Goal: Task Accomplishment & Management: Use online tool/utility

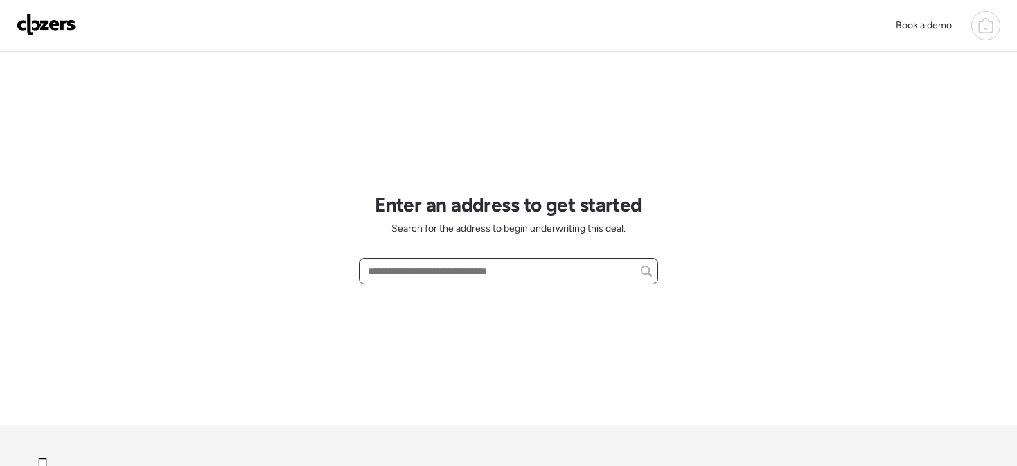
click at [470, 278] on input "text" at bounding box center [508, 270] width 287 height 19
paste input "**********"
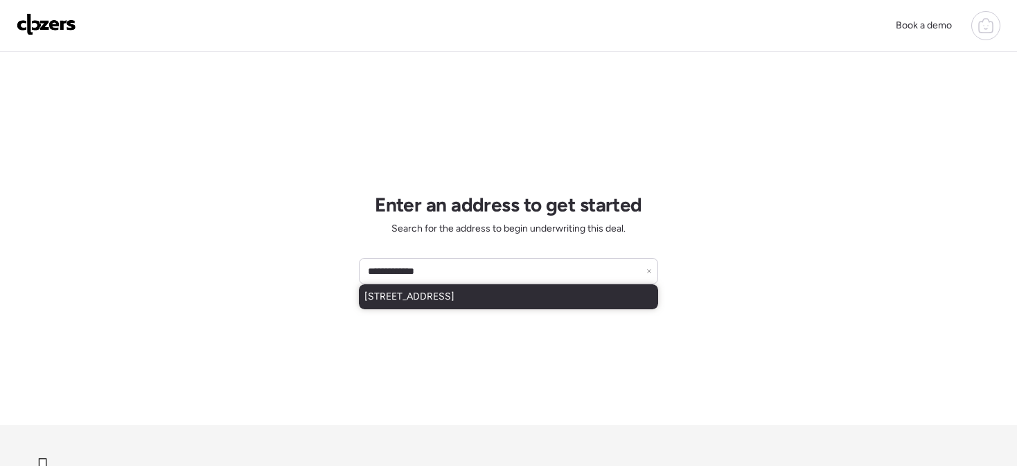
click at [432, 293] on span "7213 Teal Ave, Saint Louis, MO, 63133" at bounding box center [409, 297] width 90 height 14
type input "**********"
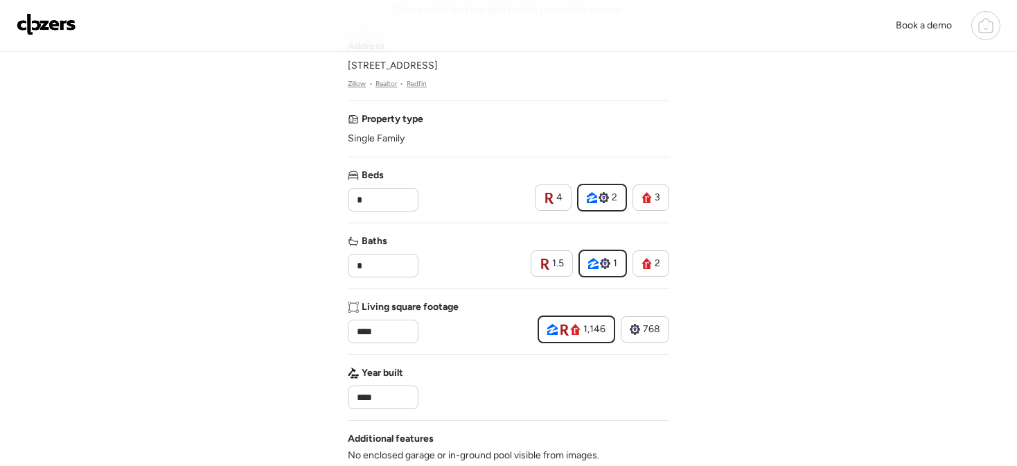
scroll to position [92, 0]
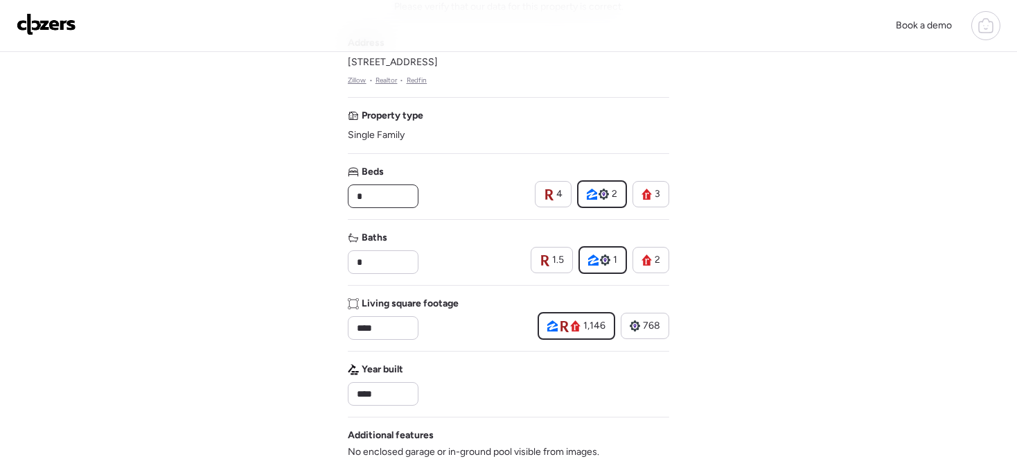
drag, startPoint x: 388, startPoint y: 195, endPoint x: 313, endPoint y: 190, distance: 75.0
type input "*"
click at [384, 265] on input "*" at bounding box center [383, 261] width 58 height 19
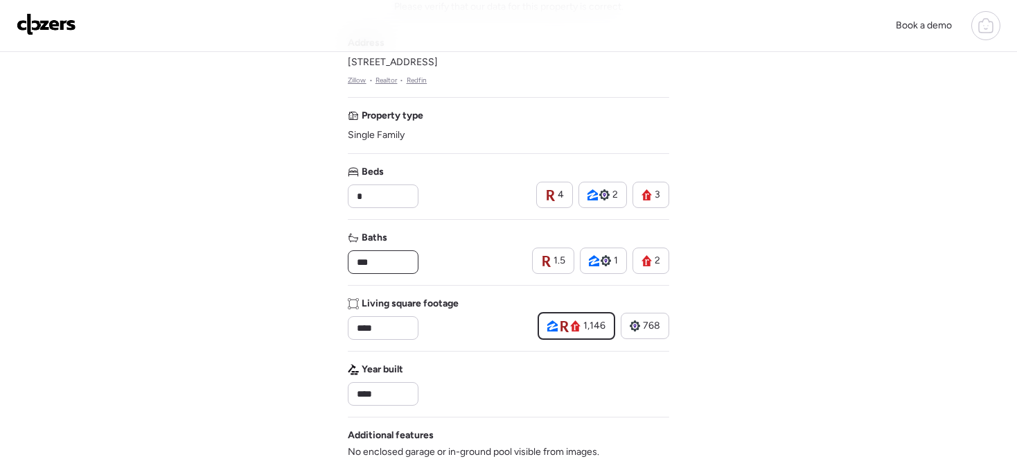
type input "***"
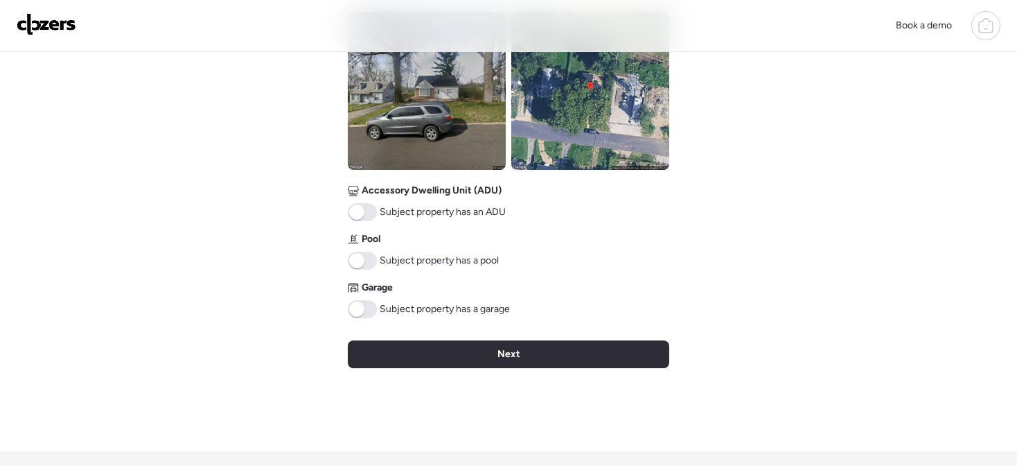
scroll to position [545, 0]
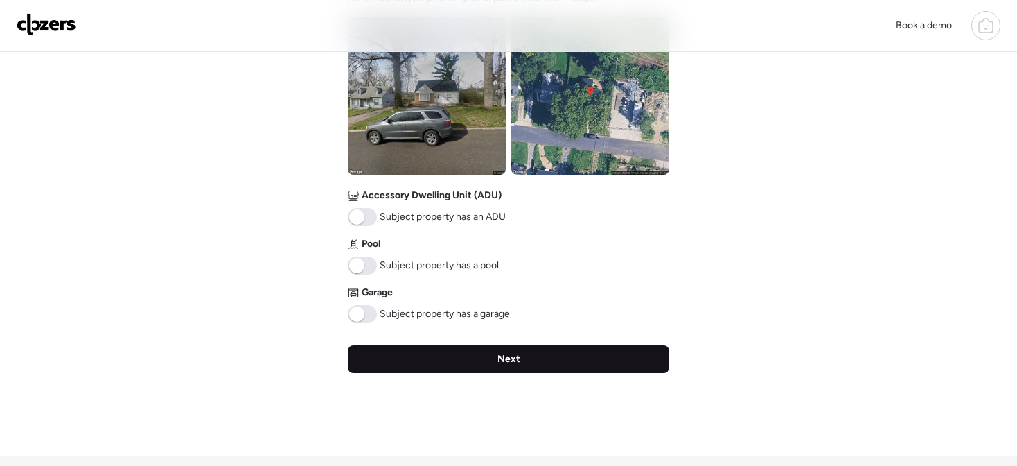
click at [579, 366] on div "Next" at bounding box center [508, 359] width 321 height 28
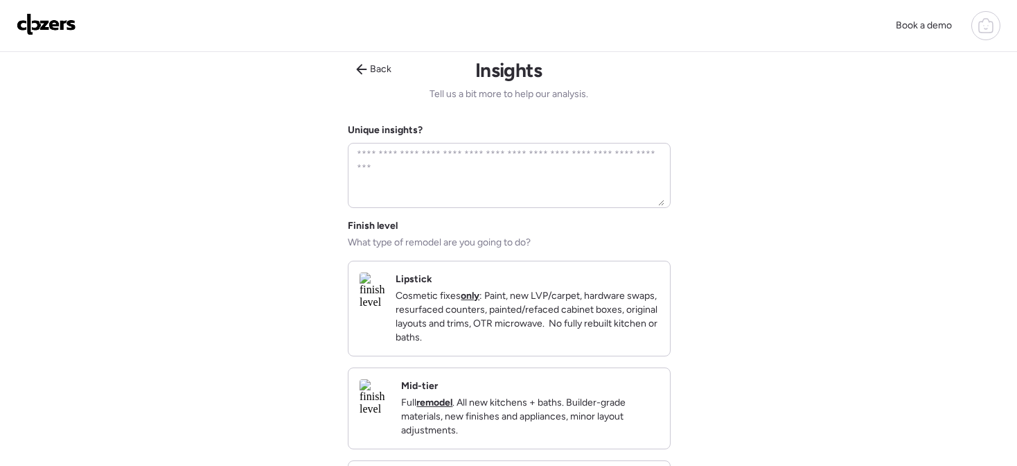
scroll to position [0, 0]
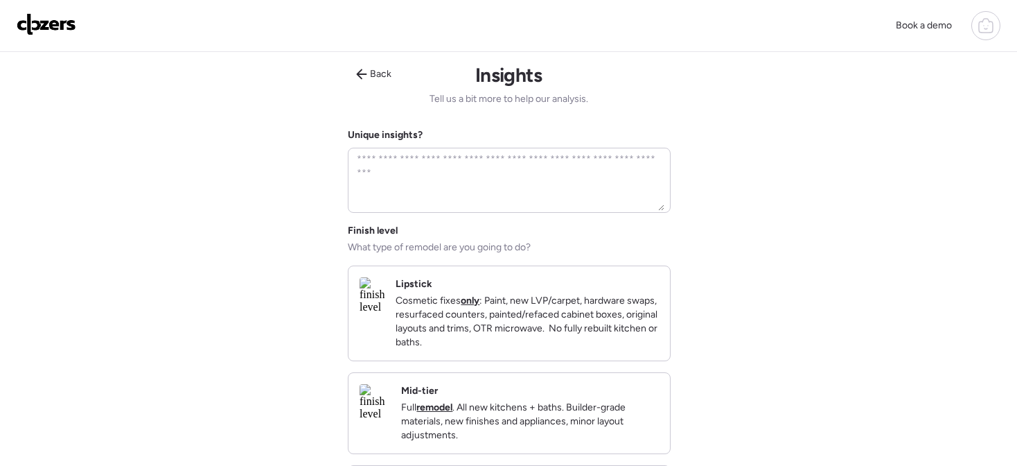
click at [583, 324] on p "Cosmetic fixes only : Paint, new LVP/carpet, hardware swaps, resurfaced counter…" at bounding box center [527, 321] width 263 height 55
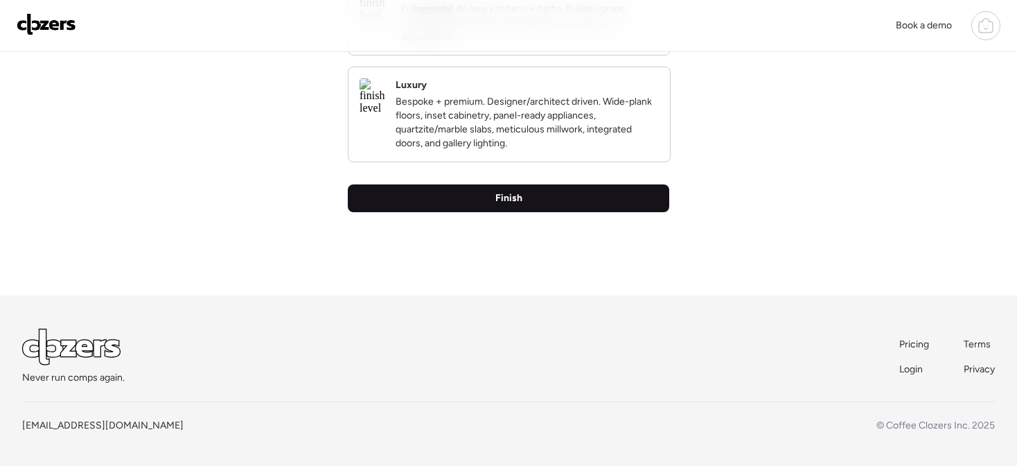
click at [554, 204] on div "Finish" at bounding box center [508, 198] width 321 height 28
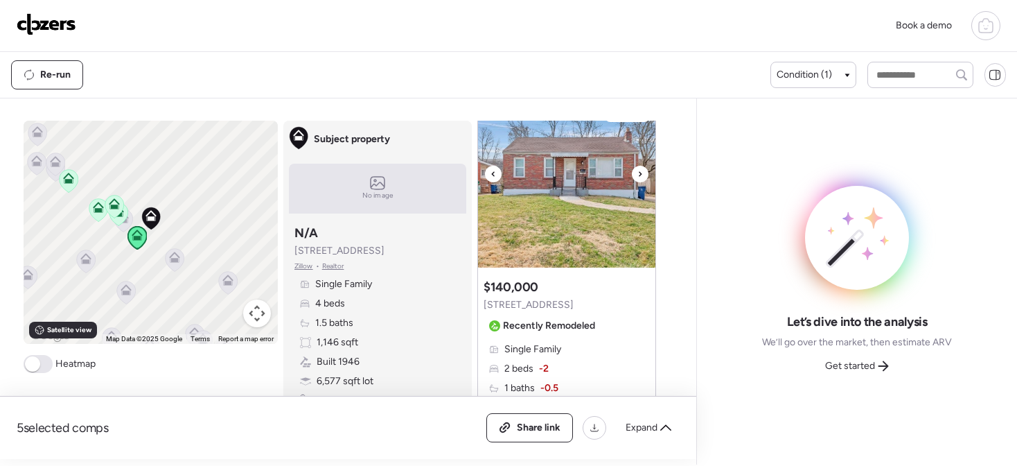
scroll to position [87, 0]
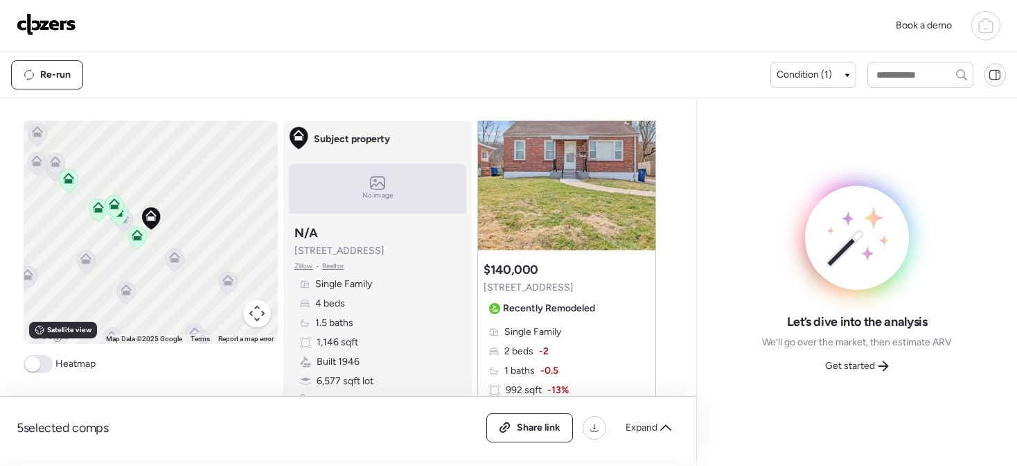
click at [50, 366] on div "Heatmap" at bounding box center [60, 364] width 72 height 18
click at [42, 365] on span at bounding box center [38, 364] width 29 height 18
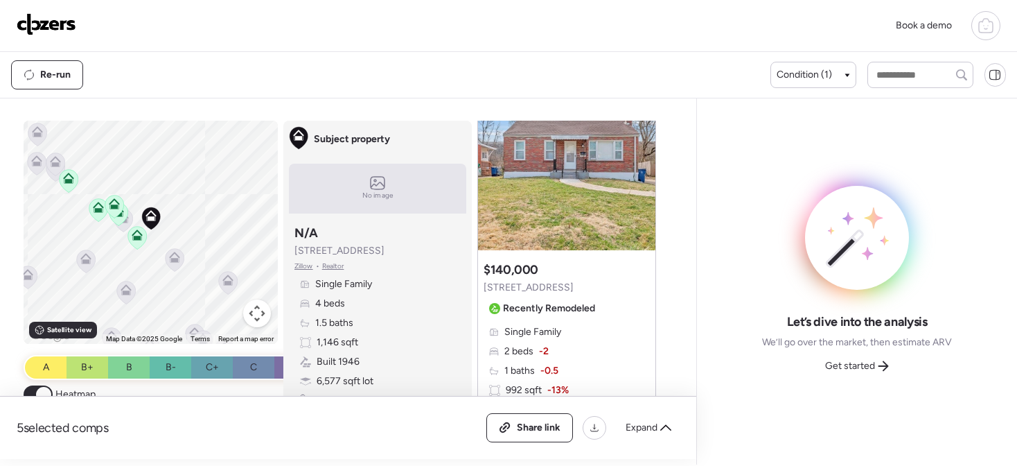
click at [139, 232] on icon at bounding box center [137, 232] width 10 height 6
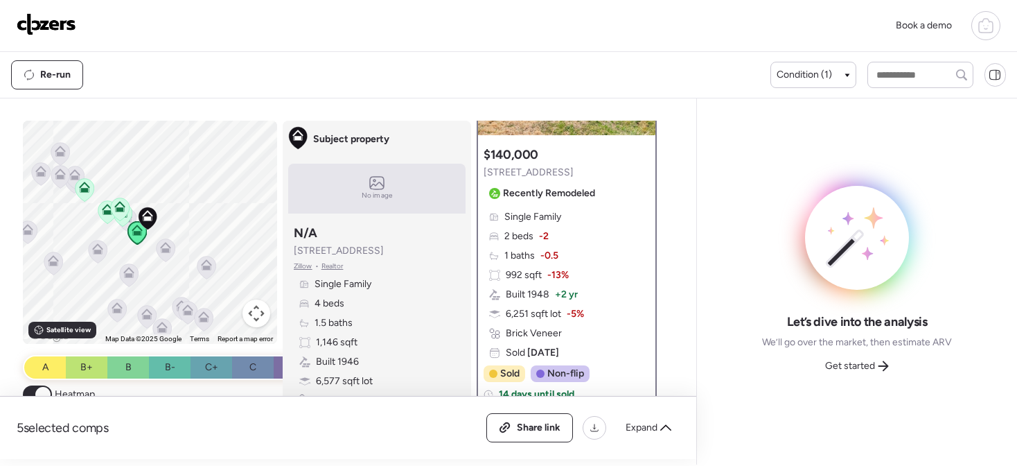
scroll to position [150, 0]
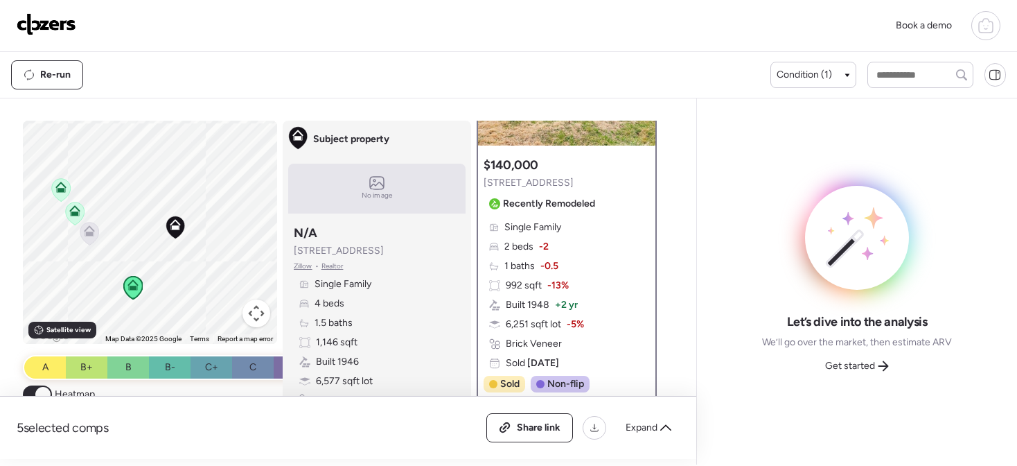
drag, startPoint x: 77, startPoint y: 254, endPoint x: 136, endPoint y: 254, distance: 59.6
click at [127, 253] on div "To activate drag with keyboard, press Alt + Enter. Once in keyboard drag state,…" at bounding box center [150, 232] width 254 height 223
click at [655, 427] on span "Expand" at bounding box center [642, 428] width 32 height 14
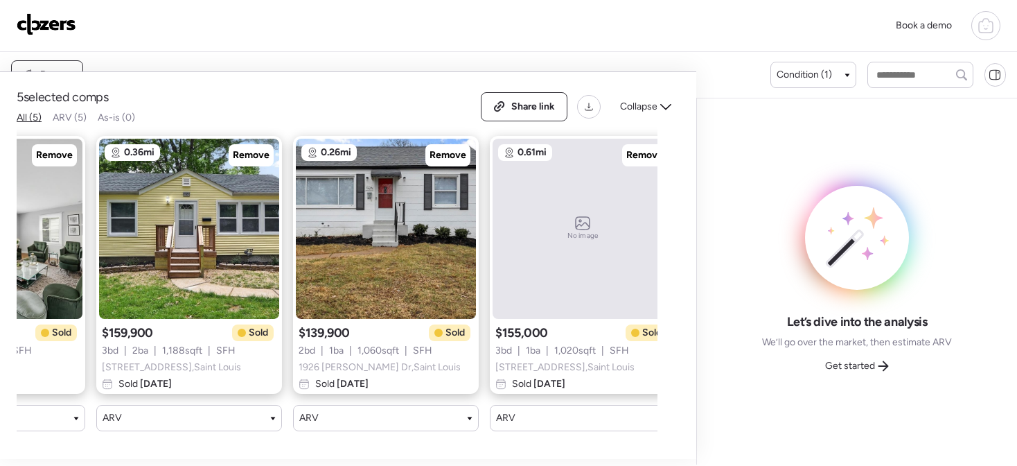
scroll to position [0, 354]
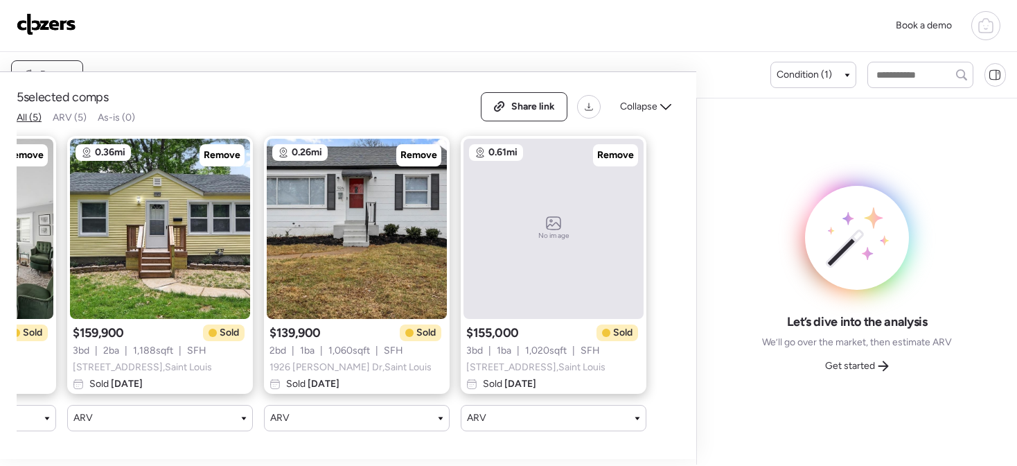
click at [655, 109] on span "Collapse" at bounding box center [638, 107] width 37 height 14
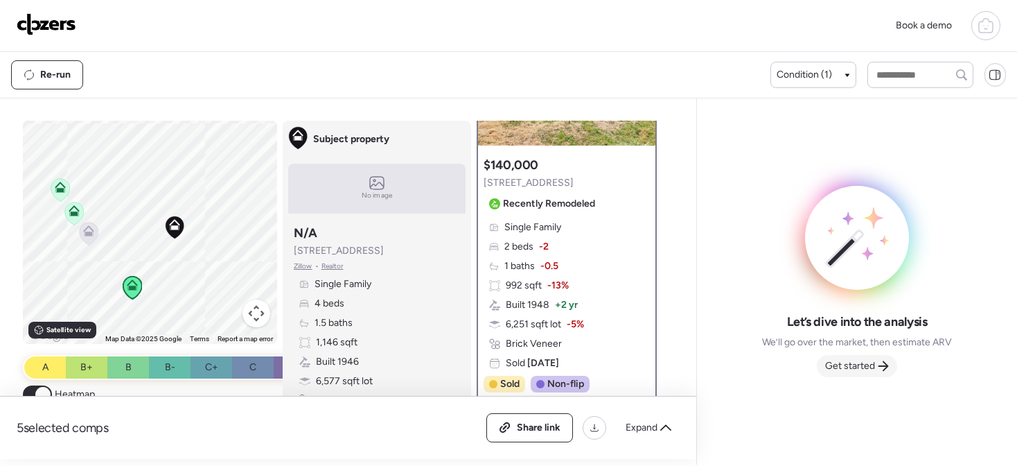
click at [856, 360] on span "Get started" at bounding box center [850, 366] width 50 height 14
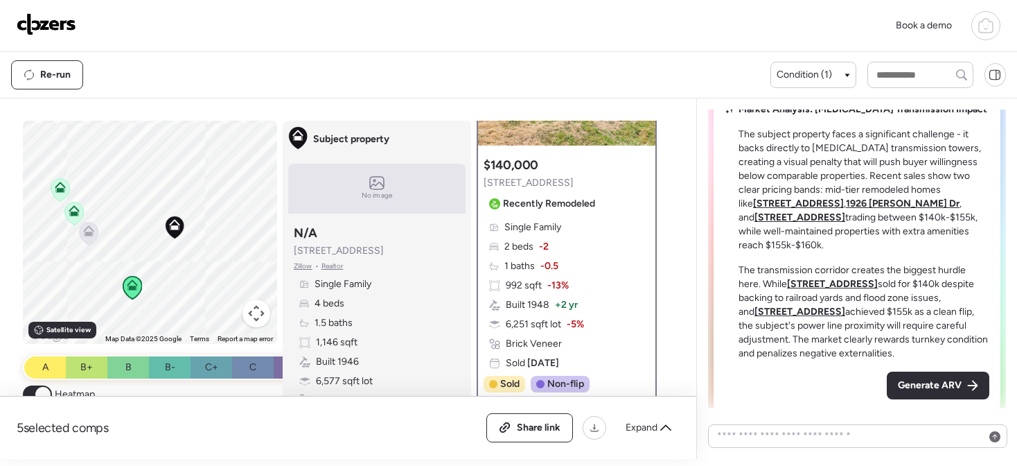
scroll to position [0, 0]
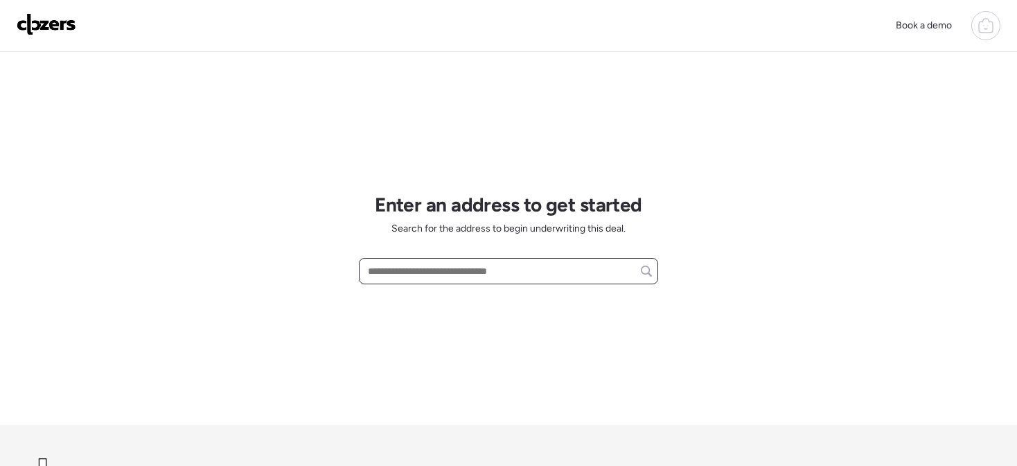
click at [490, 266] on input "text" at bounding box center [508, 270] width 287 height 19
paste input "**********"
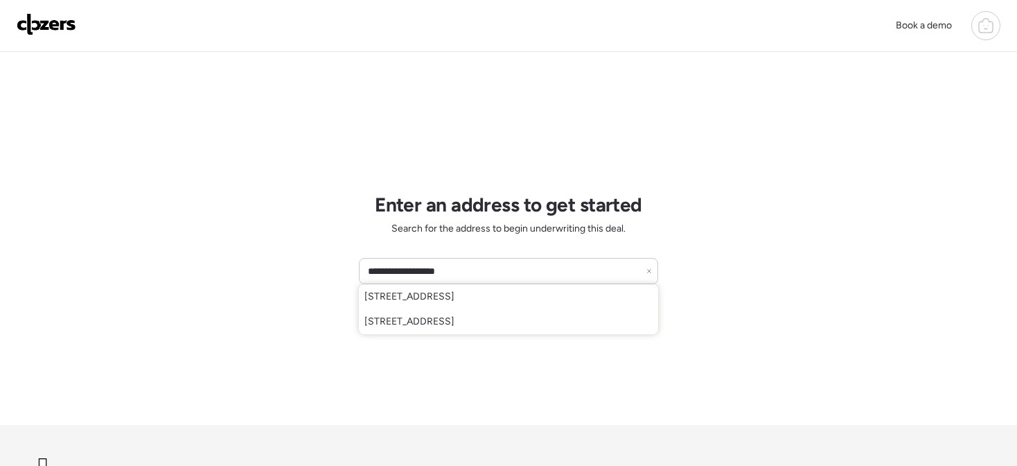
click at [454, 321] on span "[STREET_ADDRESS]" at bounding box center [409, 322] width 90 height 14
type input "**********"
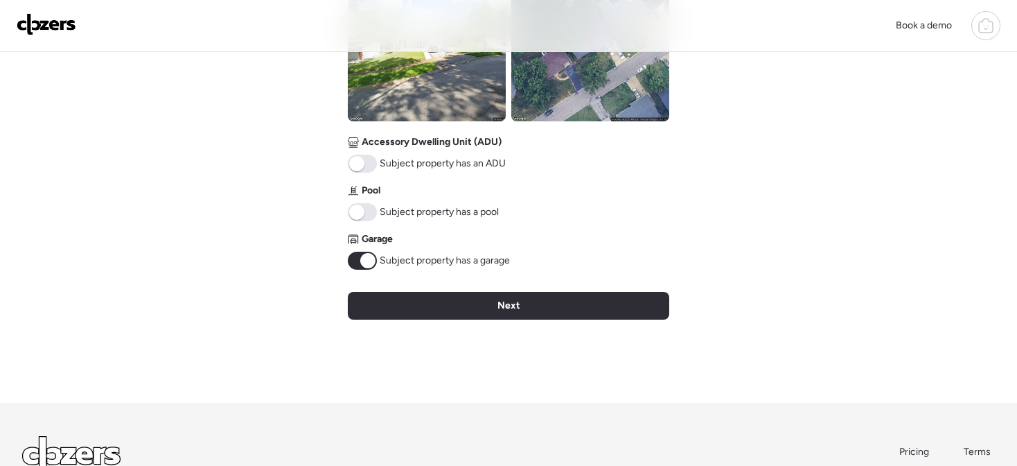
scroll to position [634, 0]
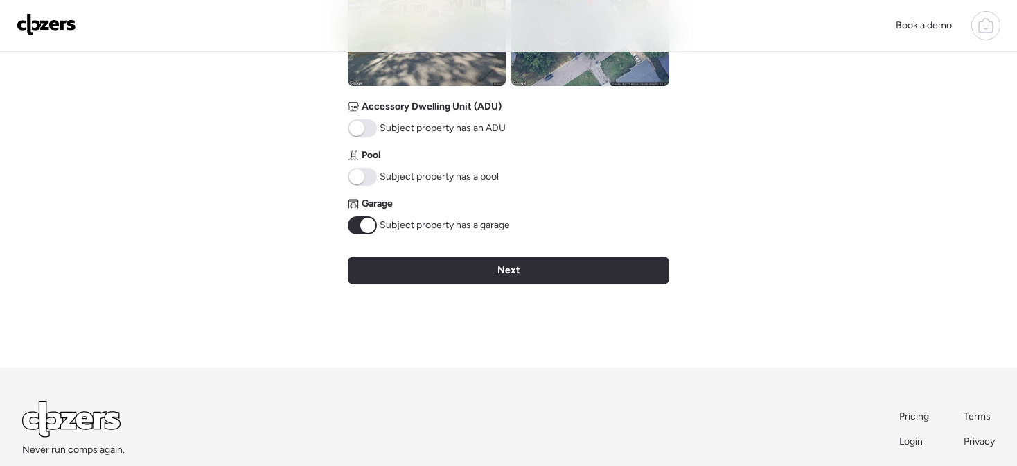
click at [573, 266] on div "Next" at bounding box center [508, 270] width 321 height 28
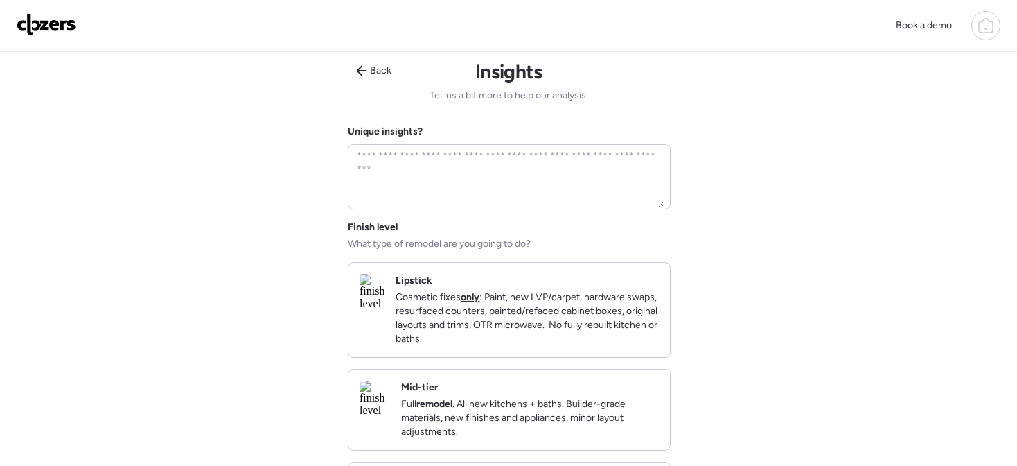
scroll to position [0, 0]
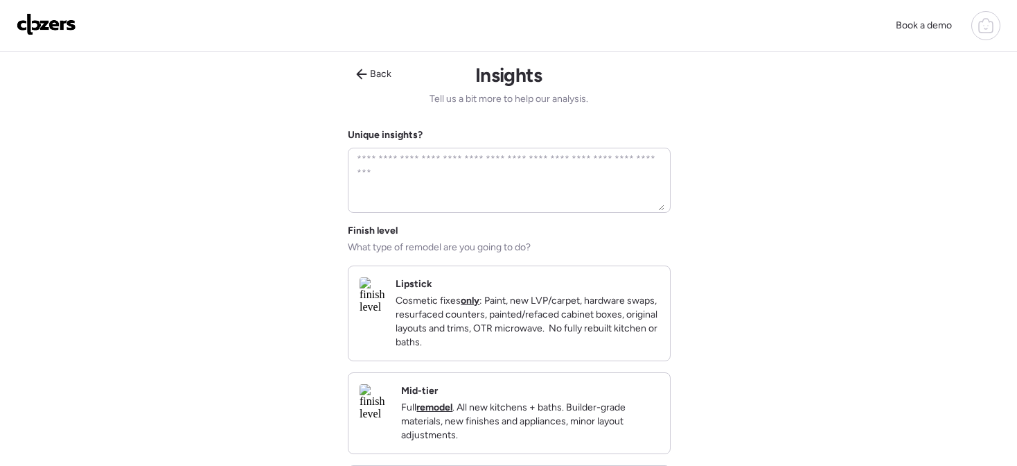
click at [486, 349] on p "Cosmetic fixes only : Paint, new LVP/carpet, hardware swaps, resurfaced counter…" at bounding box center [527, 321] width 263 height 55
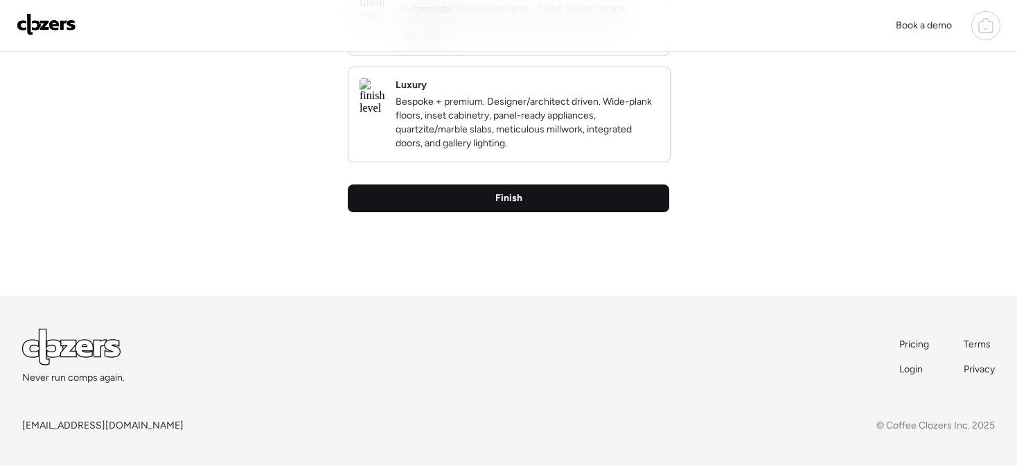
click at [511, 205] on span "Finish" at bounding box center [508, 198] width 27 height 14
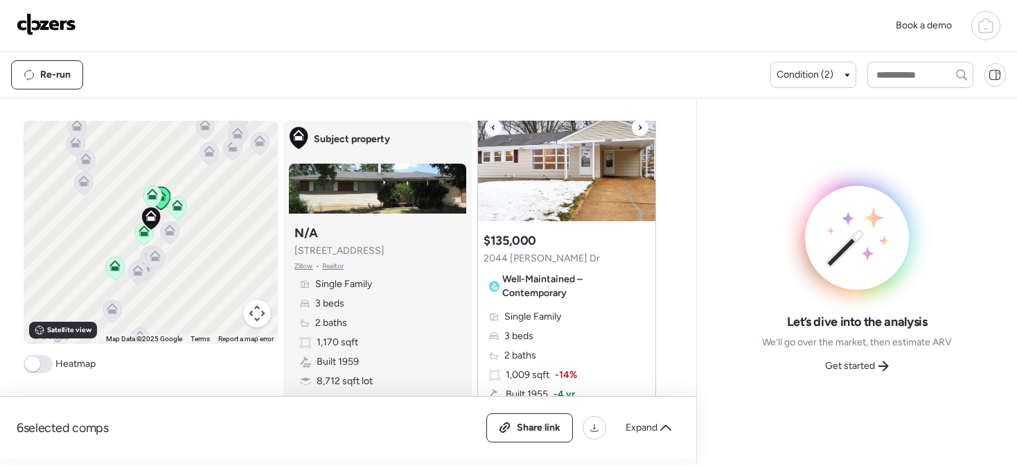
scroll to position [119, 0]
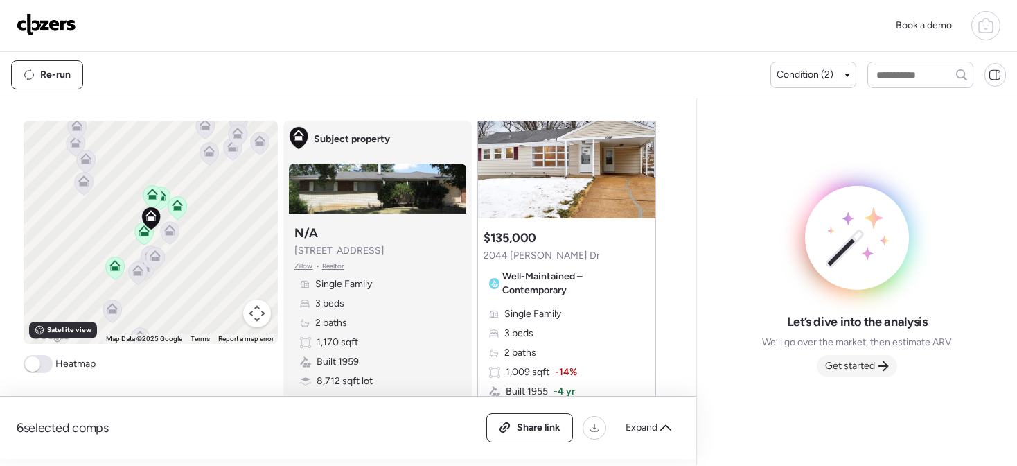
click at [869, 364] on span "Get started" at bounding box center [850, 366] width 50 height 14
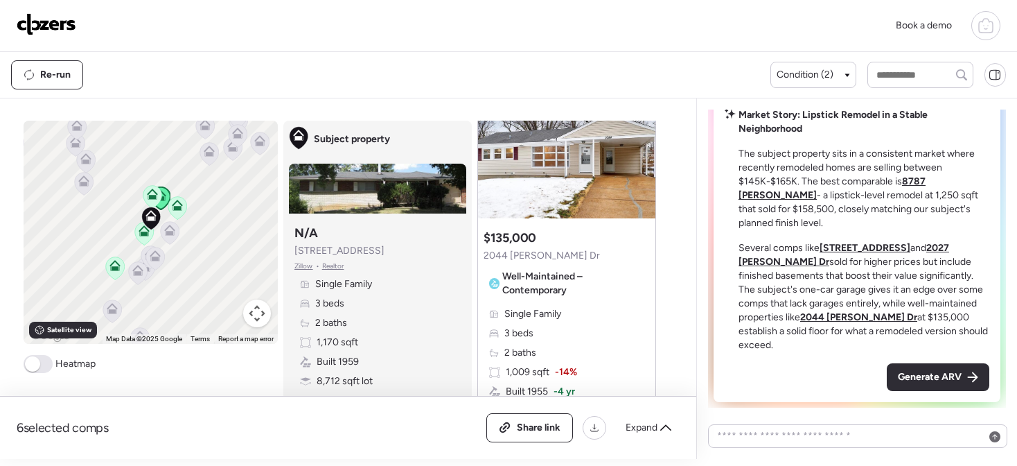
scroll to position [215, 0]
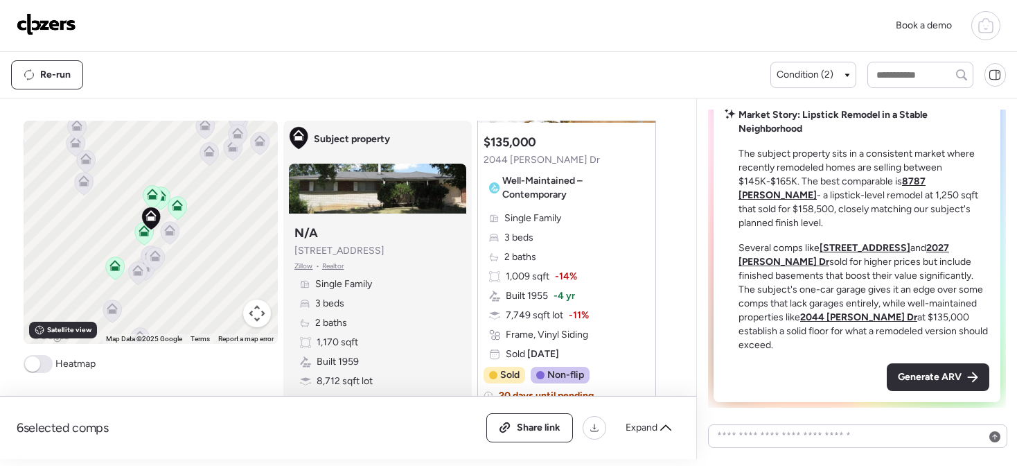
click at [44, 361] on span at bounding box center [38, 364] width 29 height 18
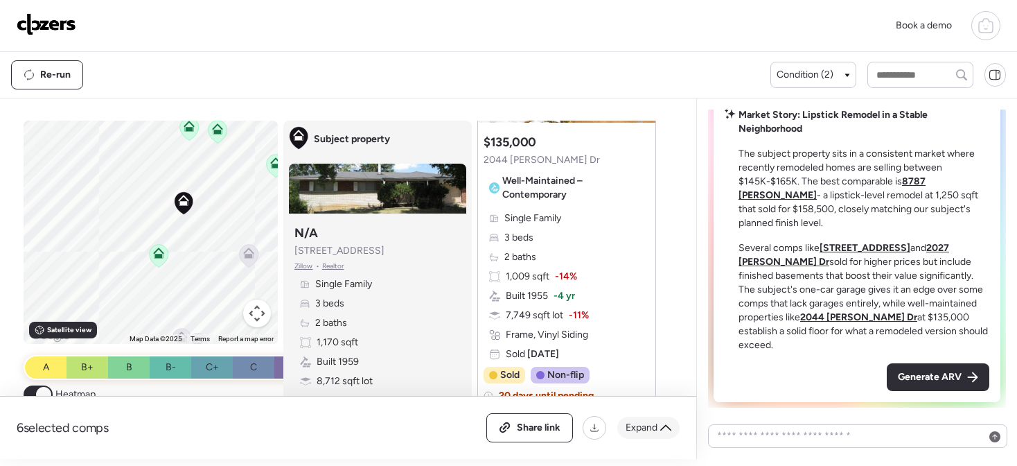
click at [653, 423] on span "Expand" at bounding box center [642, 428] width 32 height 14
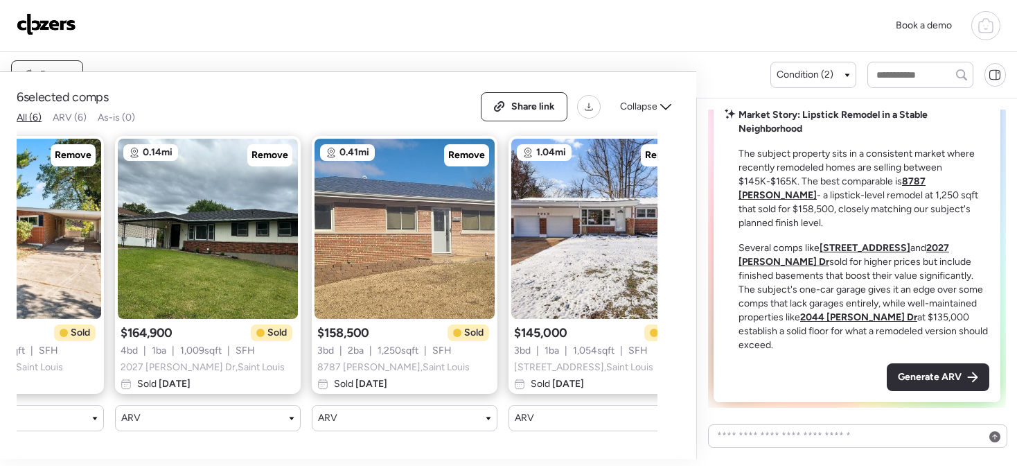
scroll to position [0, 551]
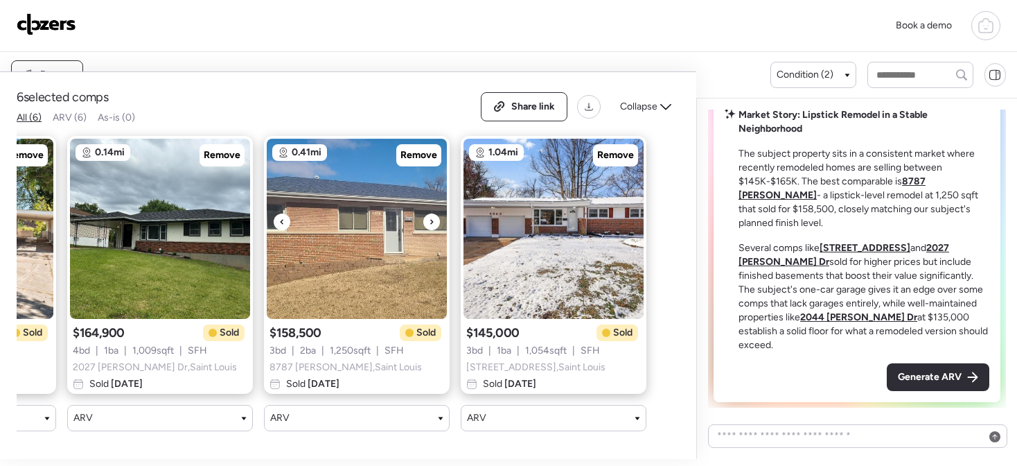
click at [434, 220] on icon at bounding box center [432, 221] width 6 height 17
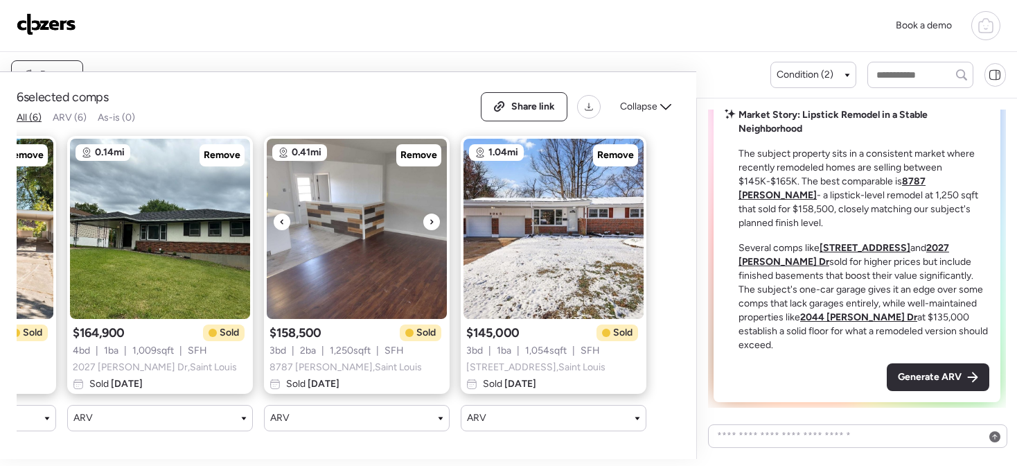
click at [434, 220] on icon at bounding box center [432, 221] width 6 height 17
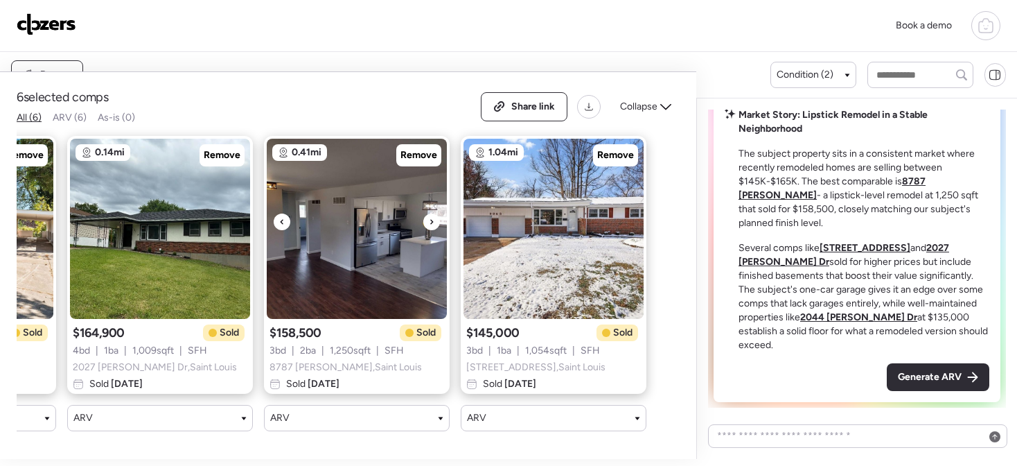
click at [434, 220] on icon at bounding box center [432, 221] width 6 height 17
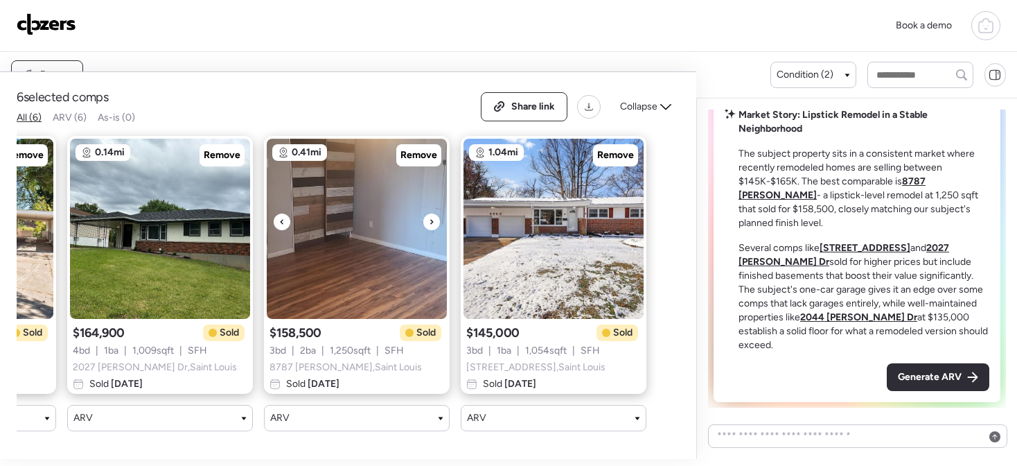
click at [434, 220] on icon at bounding box center [432, 221] width 6 height 17
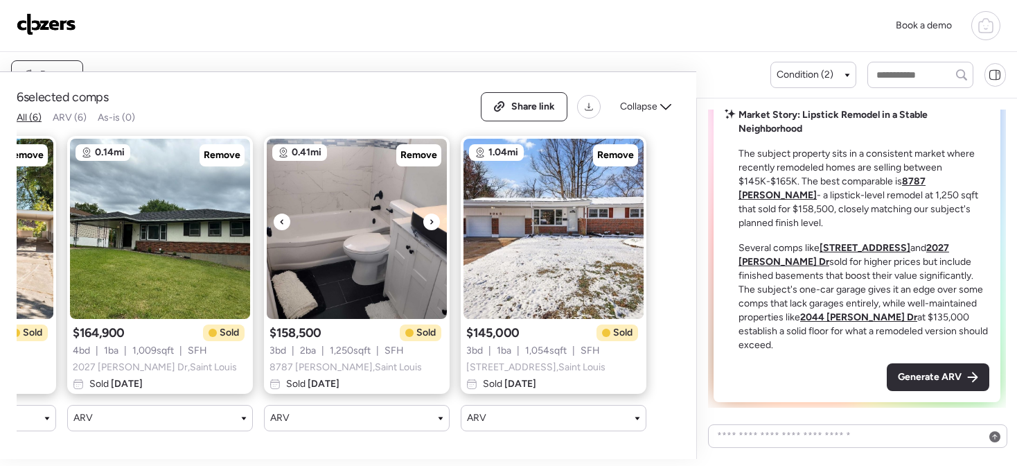
click at [434, 220] on icon at bounding box center [432, 221] width 6 height 17
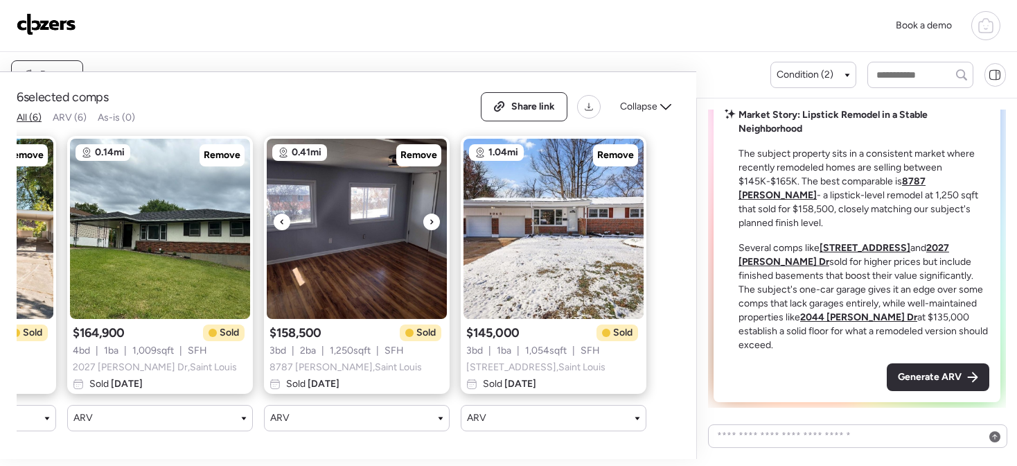
click at [434, 220] on icon at bounding box center [432, 221] width 6 height 17
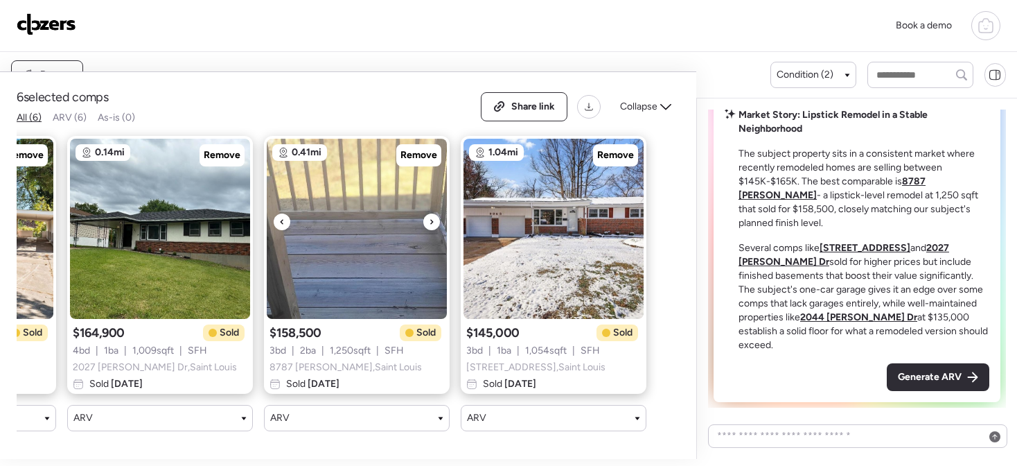
click at [434, 220] on icon at bounding box center [432, 221] width 6 height 17
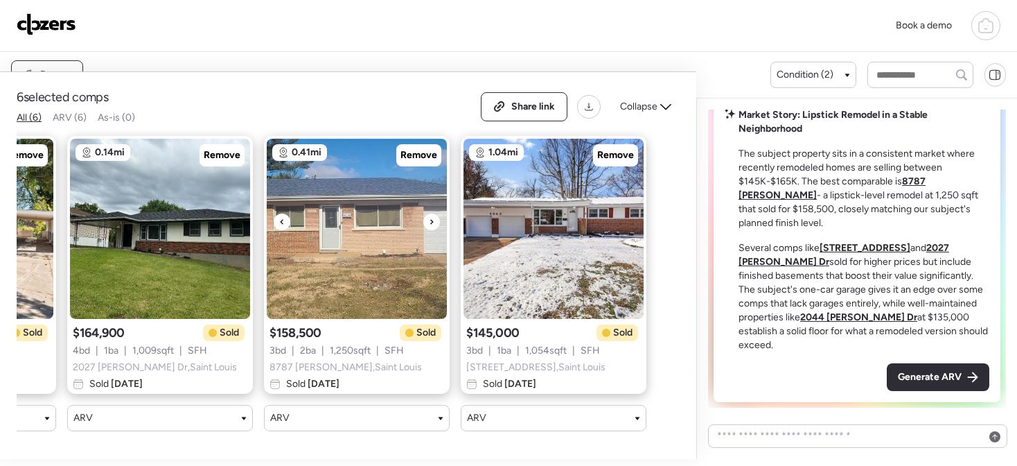
click at [434, 220] on icon at bounding box center [432, 221] width 6 height 17
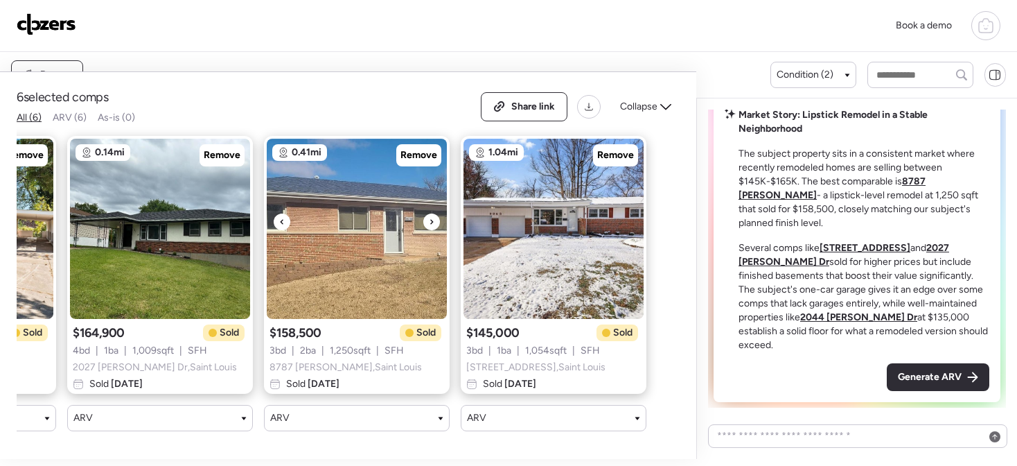
click at [434, 220] on icon at bounding box center [432, 221] width 6 height 17
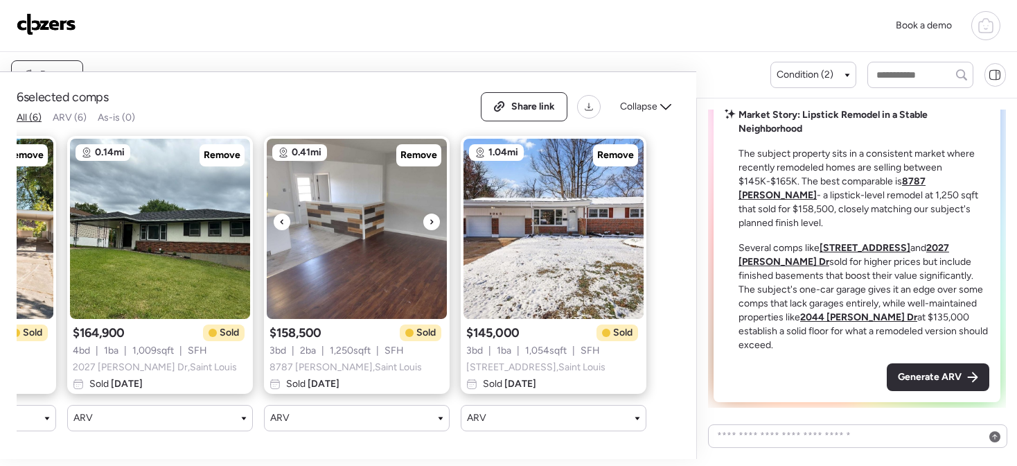
click at [434, 220] on icon at bounding box center [432, 221] width 6 height 17
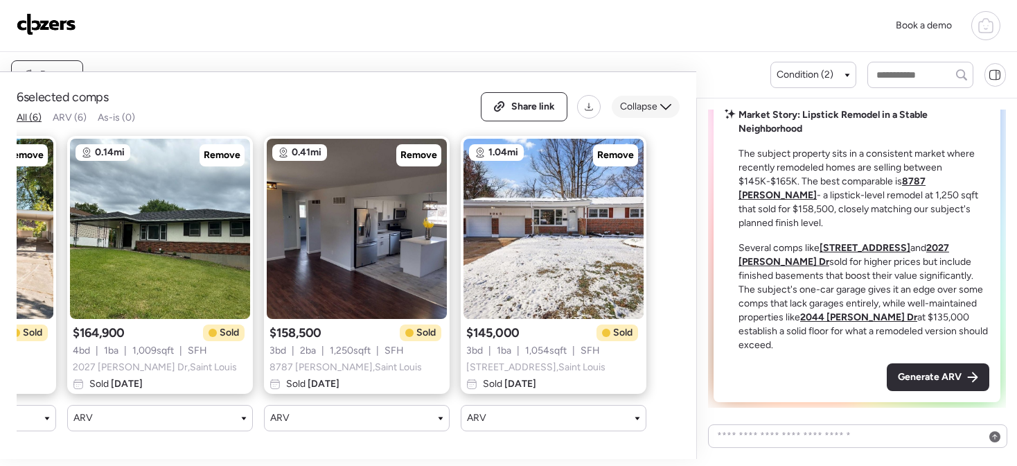
click at [665, 113] on div "Collapse" at bounding box center [646, 107] width 68 height 22
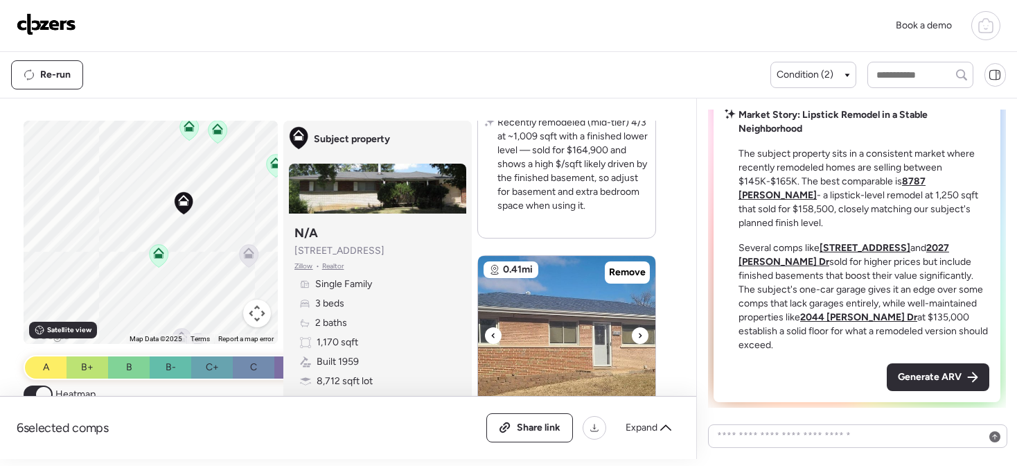
scroll to position [2608, 0]
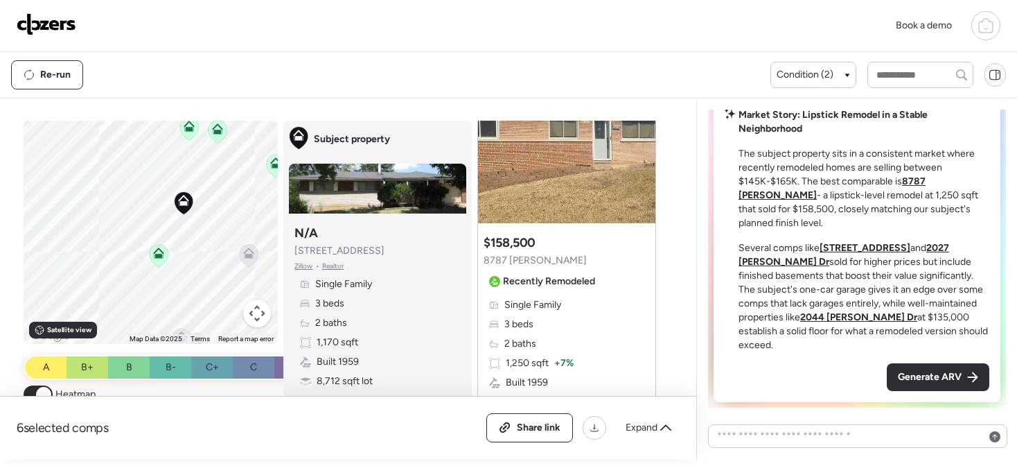
click at [560, 316] on div "Single Family 3 beds 2 baths 1,250 sqft + 7% Built 1959 5,998 sqft lot -31% Gar…" at bounding box center [567, 382] width 166 height 169
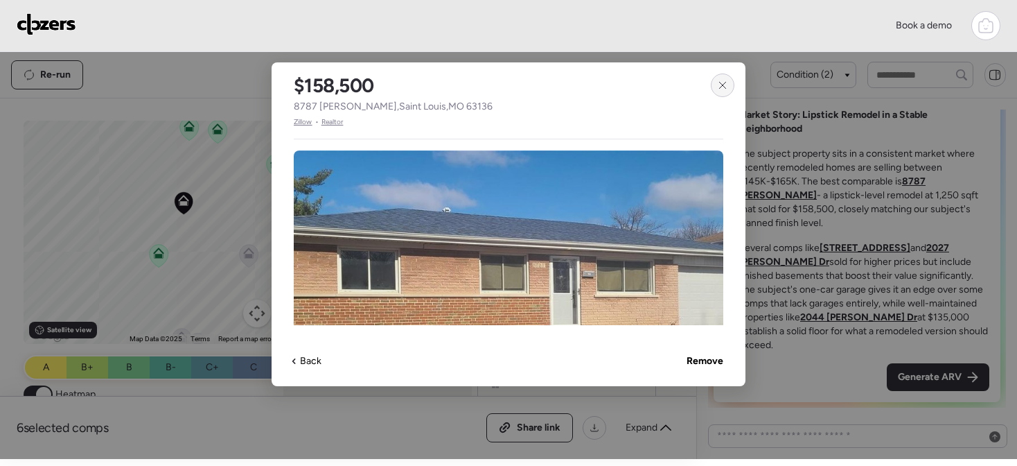
click at [716, 78] on div at bounding box center [723, 85] width 24 height 24
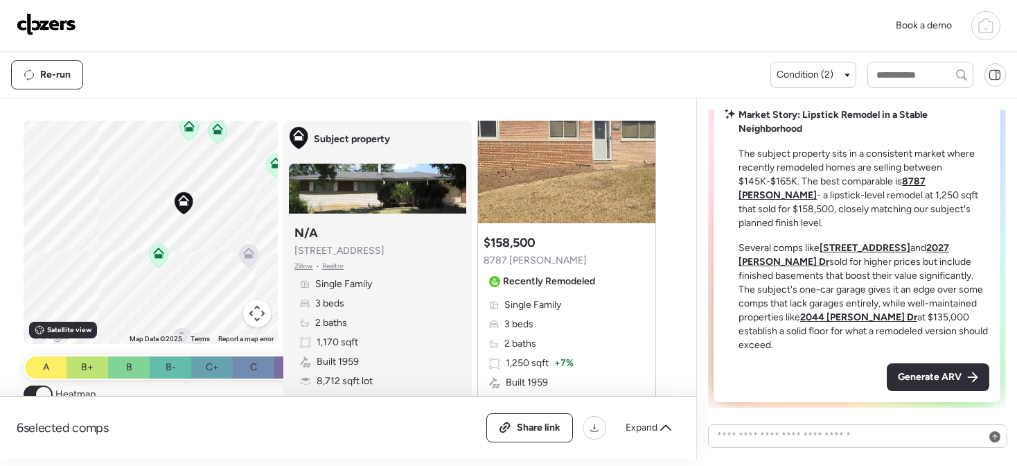
click at [185, 128] on icon at bounding box center [188, 129] width 9 height 4
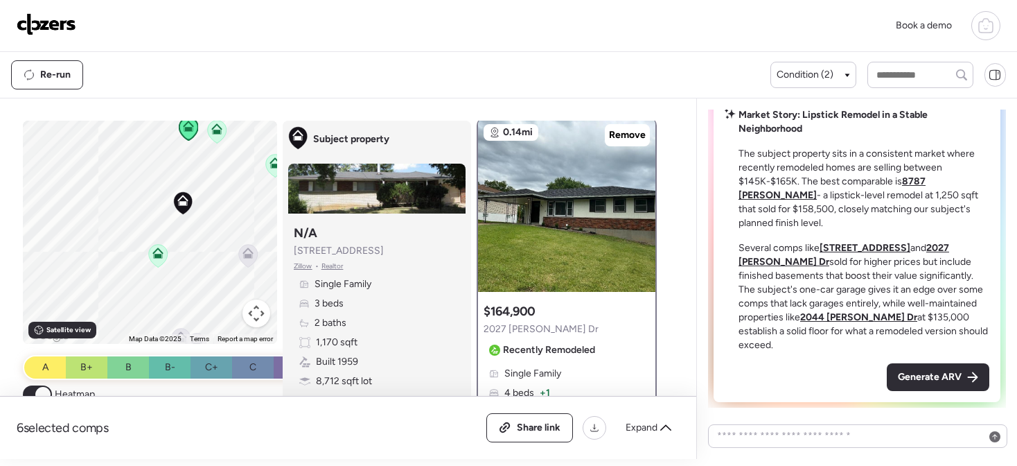
scroll to position [0, 0]
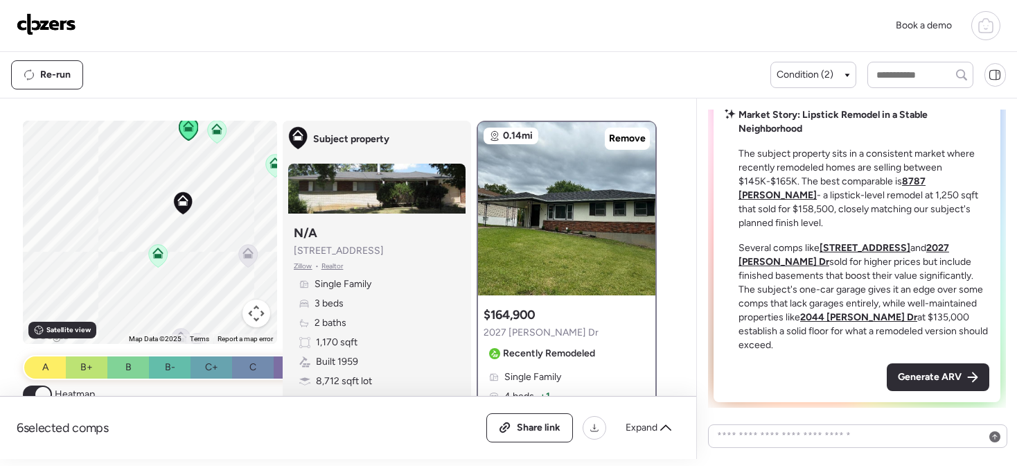
click at [215, 130] on icon at bounding box center [216, 132] width 9 height 4
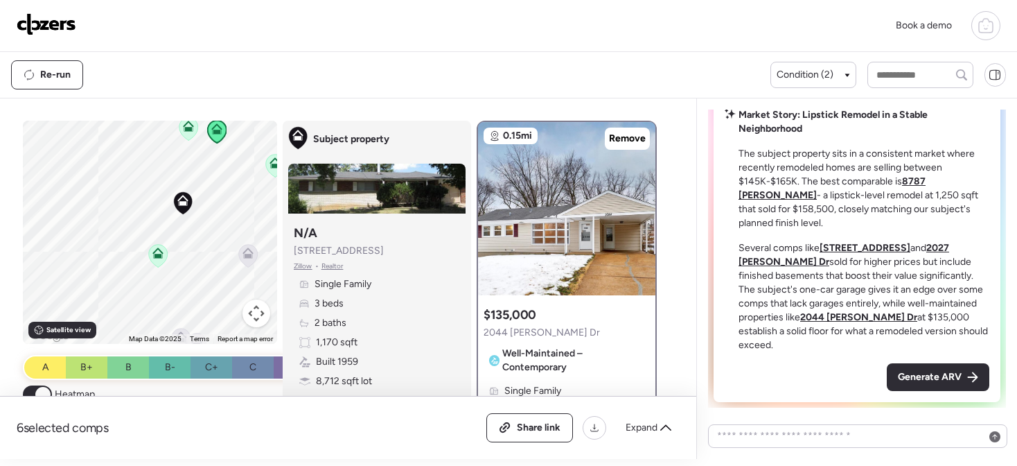
click at [272, 162] on icon at bounding box center [274, 162] width 11 height 11
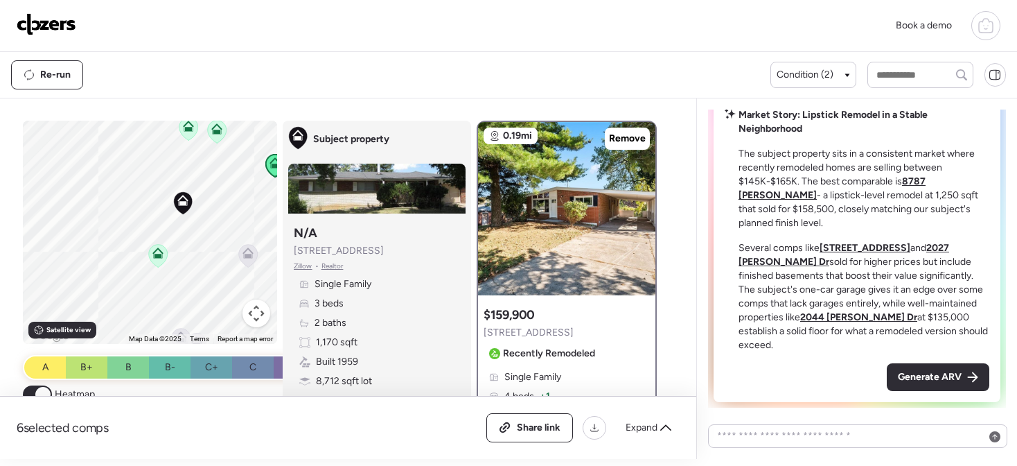
click at [165, 248] on icon at bounding box center [157, 256] width 19 height 23
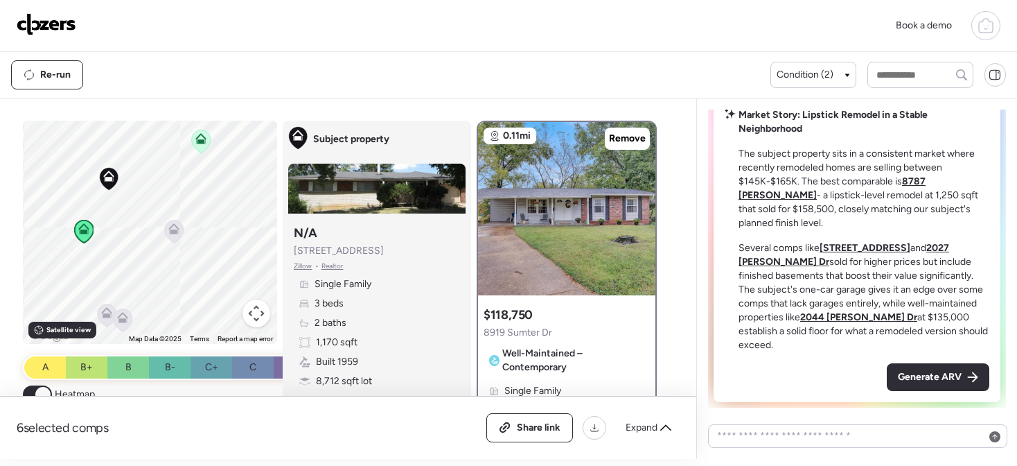
drag, startPoint x: 196, startPoint y: 262, endPoint x: 121, endPoint y: 237, distance: 78.9
click at [121, 237] on div "To activate drag with keyboard, press Alt + Enter. Once in keyboard drag state,…" at bounding box center [150, 232] width 254 height 223
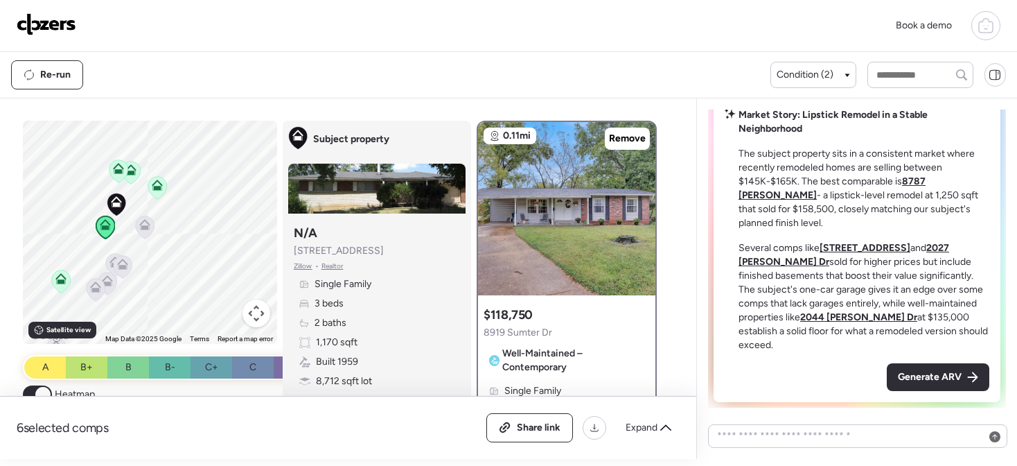
click at [57, 278] on icon at bounding box center [60, 276] width 10 height 6
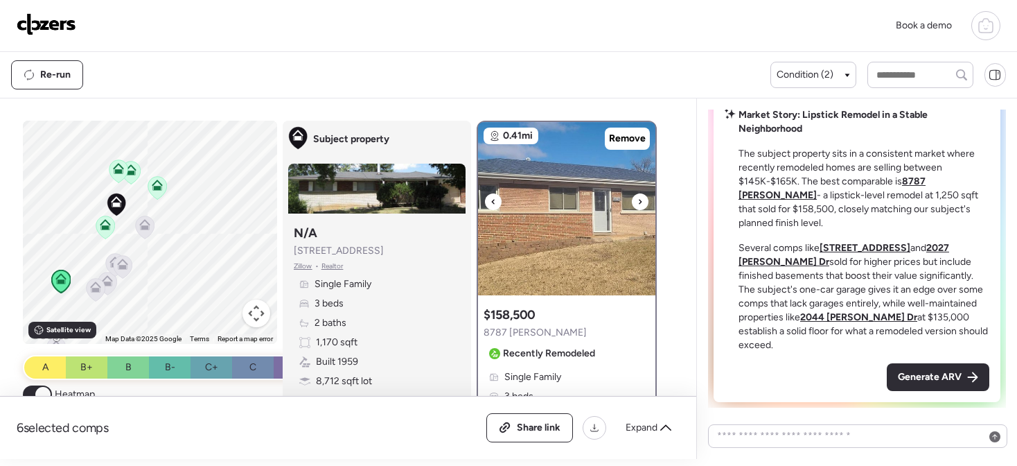
click at [639, 197] on icon at bounding box center [640, 201] width 6 height 17
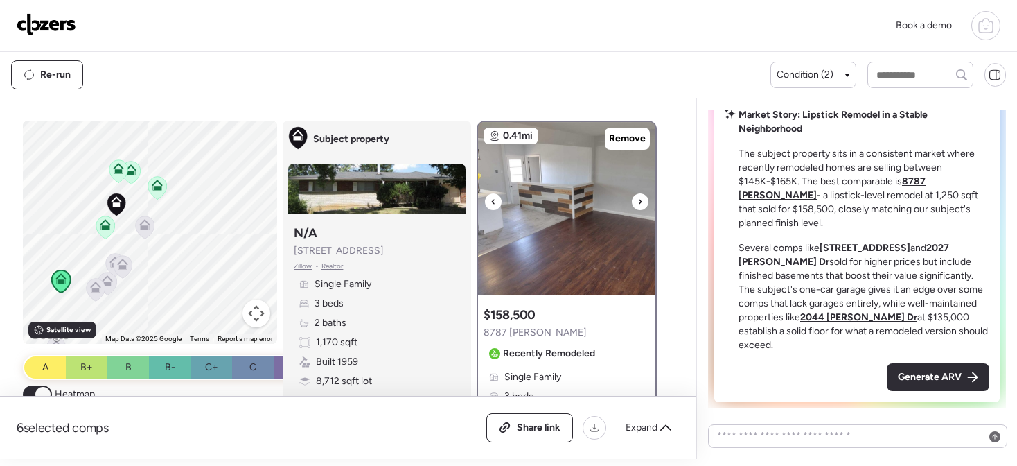
click at [639, 197] on icon at bounding box center [640, 201] width 6 height 17
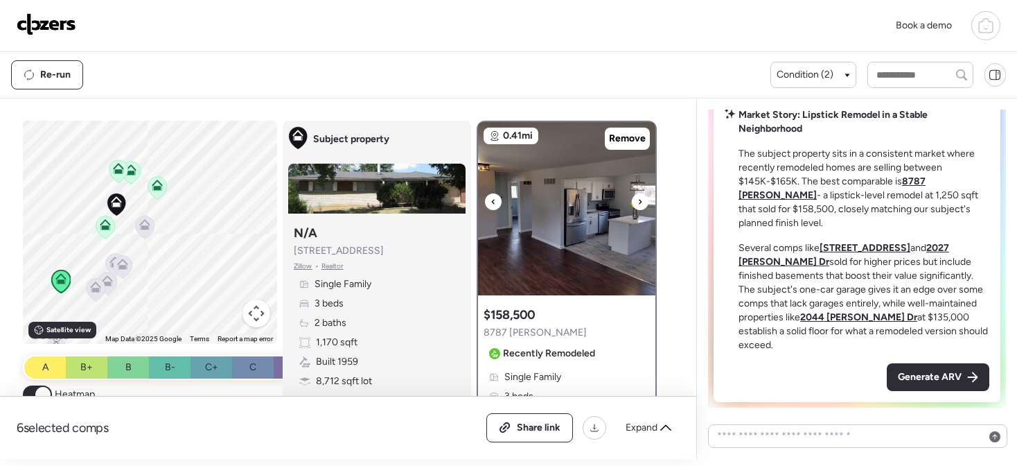
click at [639, 197] on icon at bounding box center [640, 201] width 6 height 17
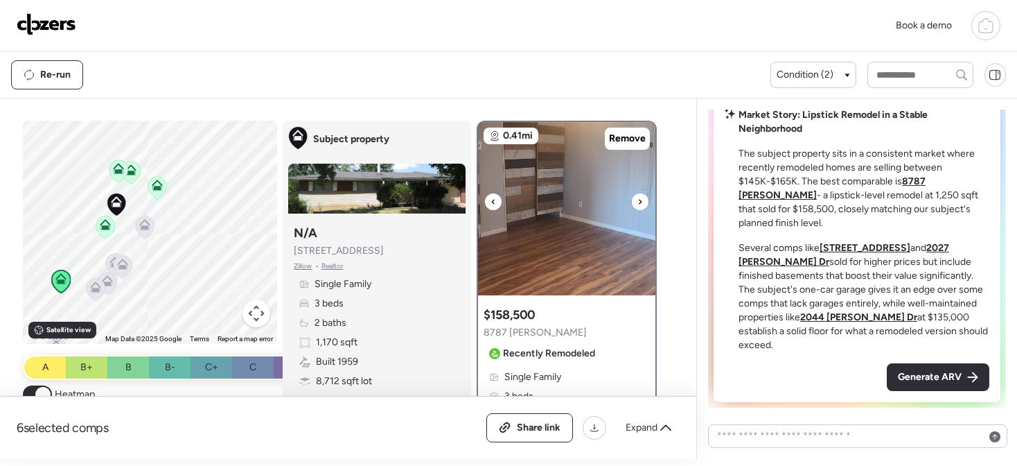
click at [639, 197] on icon at bounding box center [640, 201] width 6 height 17
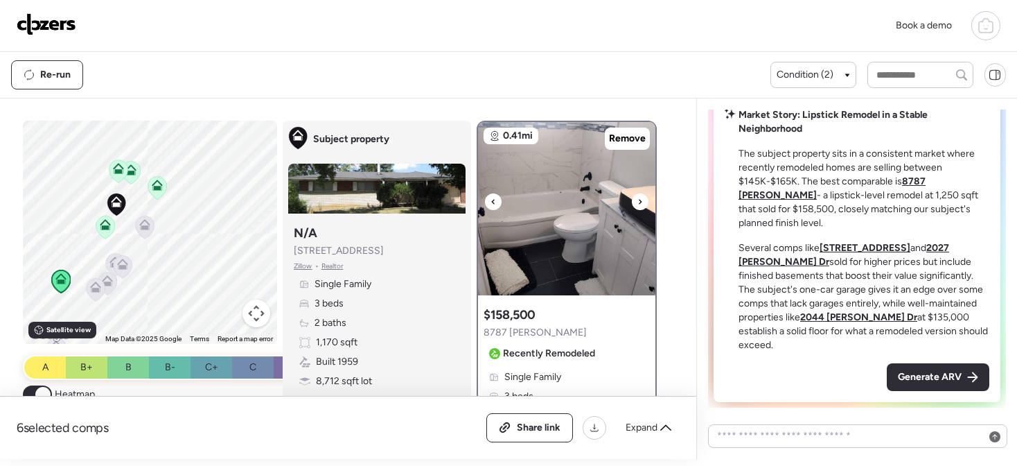
click at [640, 199] on icon at bounding box center [640, 201] width 6 height 17
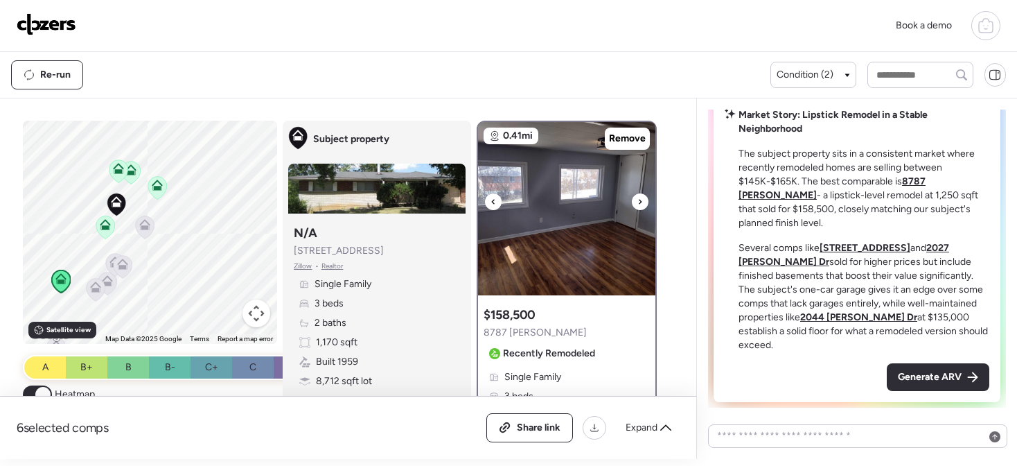
click at [640, 199] on icon at bounding box center [640, 201] width 6 height 17
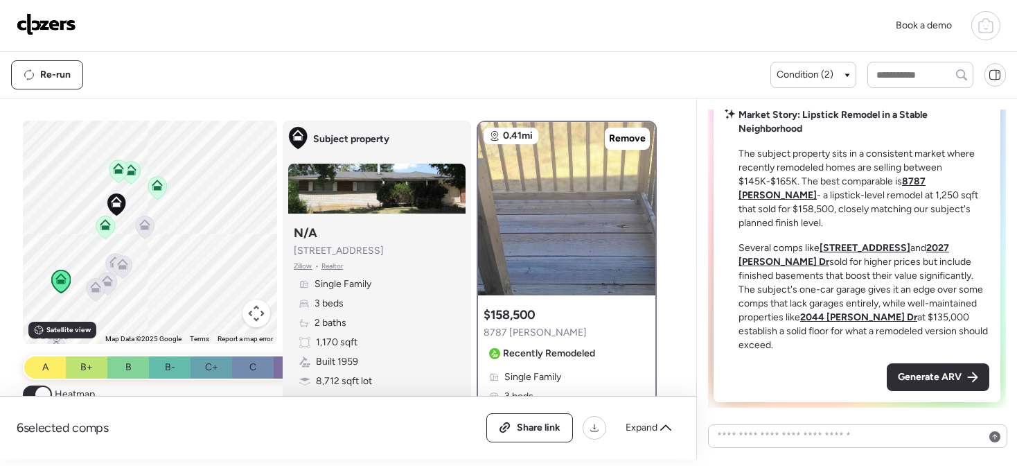
click at [107, 225] on icon at bounding box center [104, 227] width 9 height 4
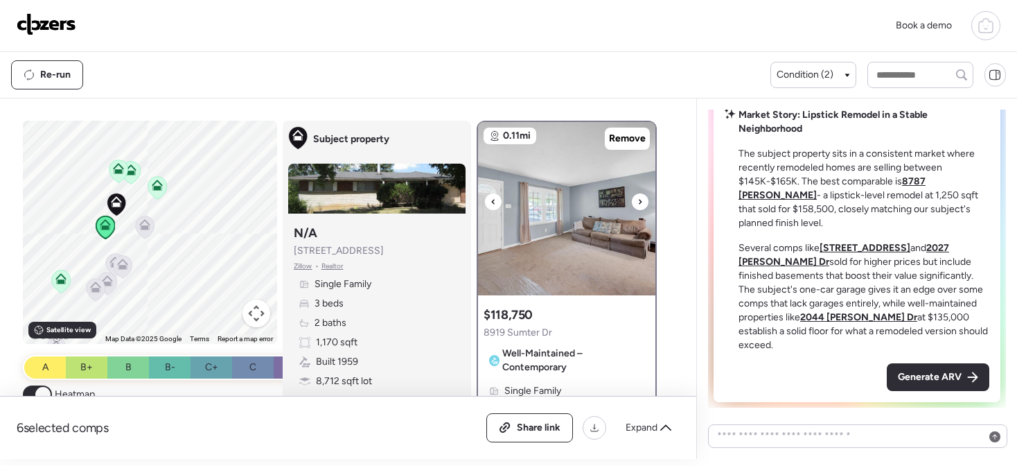
click at [636, 200] on div at bounding box center [640, 201] width 17 height 17
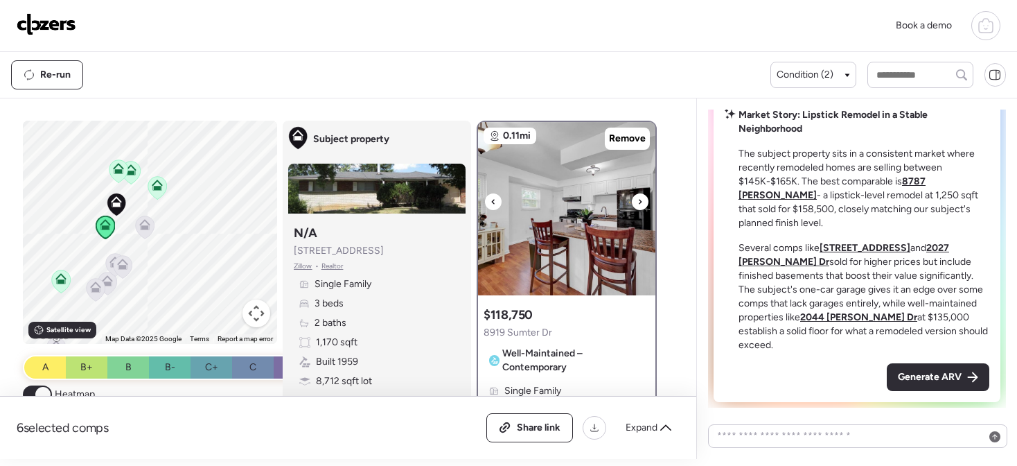
click at [636, 200] on div at bounding box center [640, 201] width 17 height 17
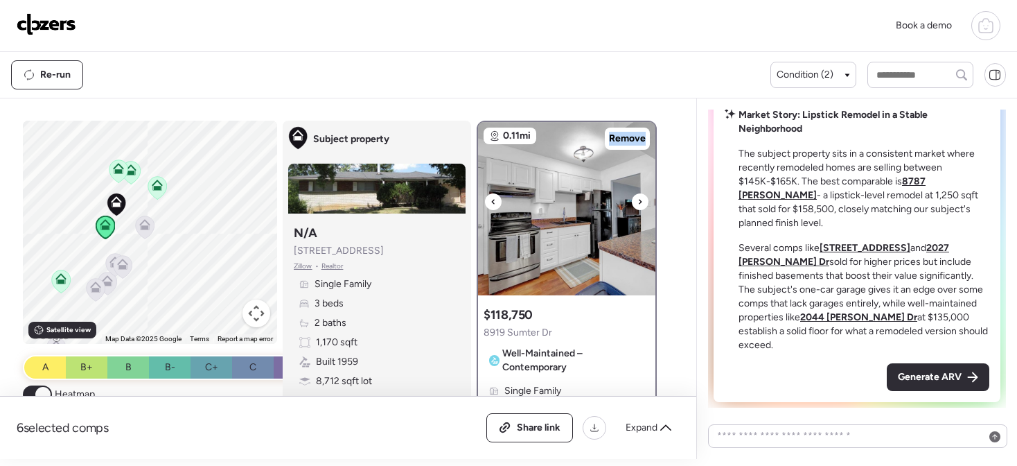
click at [636, 200] on div at bounding box center [640, 201] width 17 height 17
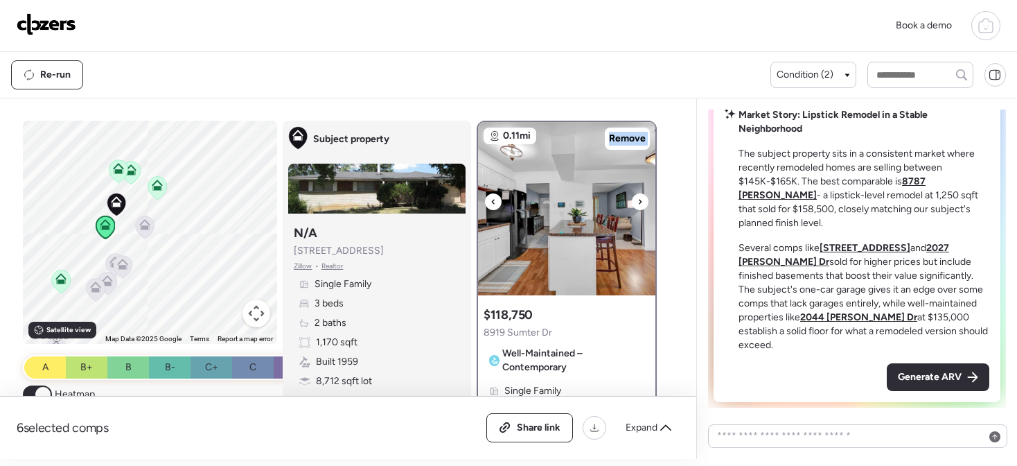
click at [636, 200] on div at bounding box center [640, 201] width 17 height 17
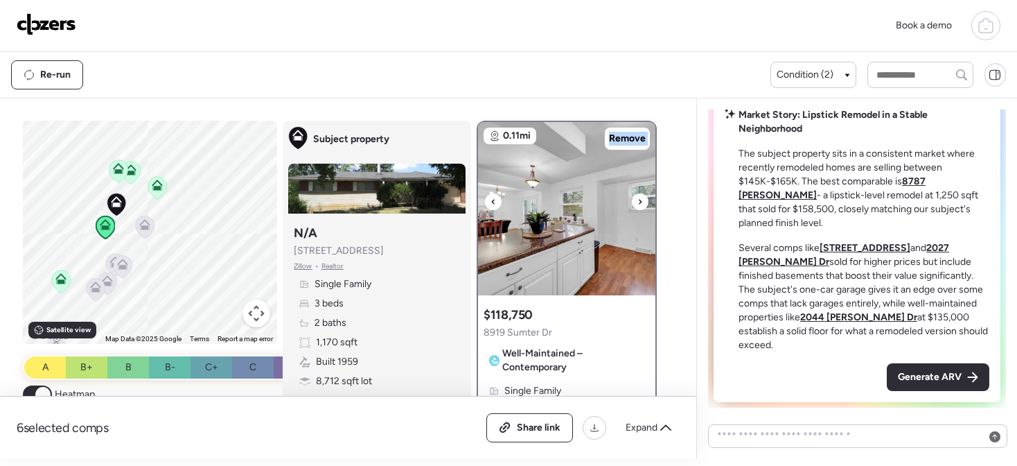
click at [636, 200] on div at bounding box center [640, 201] width 17 height 17
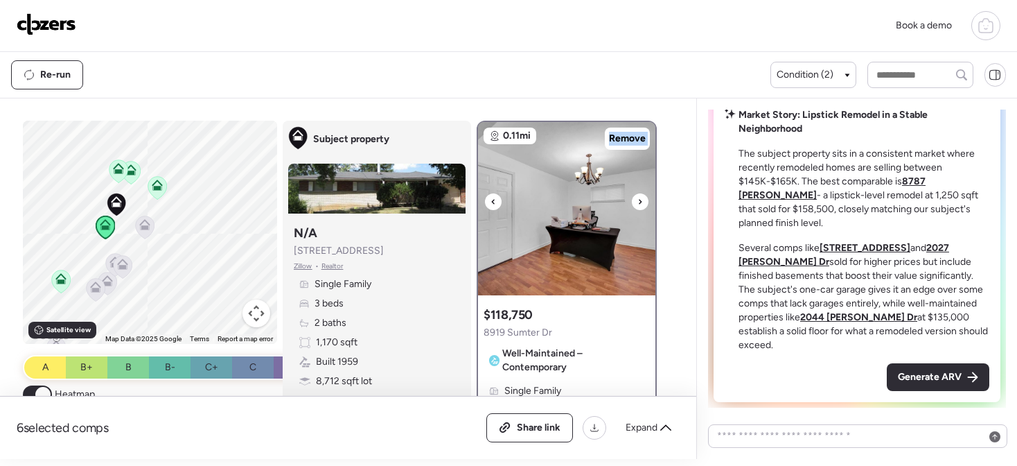
click at [636, 200] on div at bounding box center [640, 201] width 17 height 17
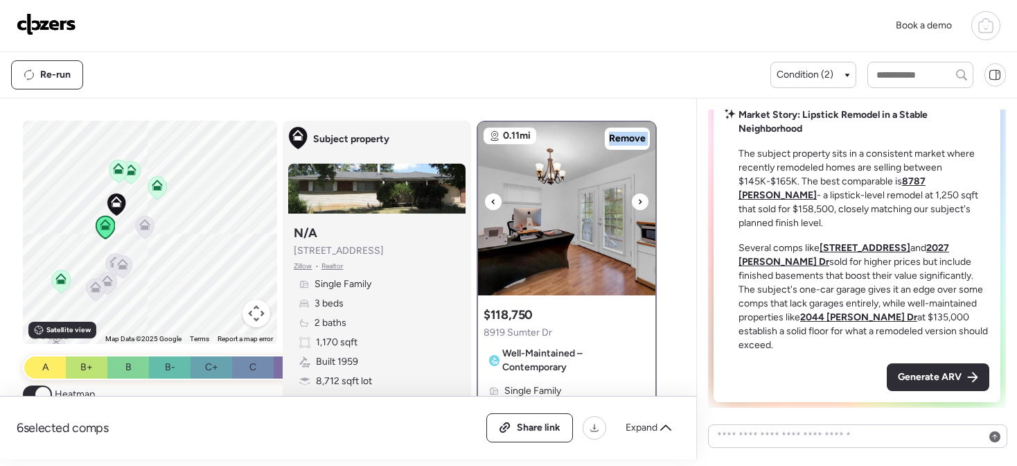
click at [636, 200] on div at bounding box center [640, 201] width 17 height 17
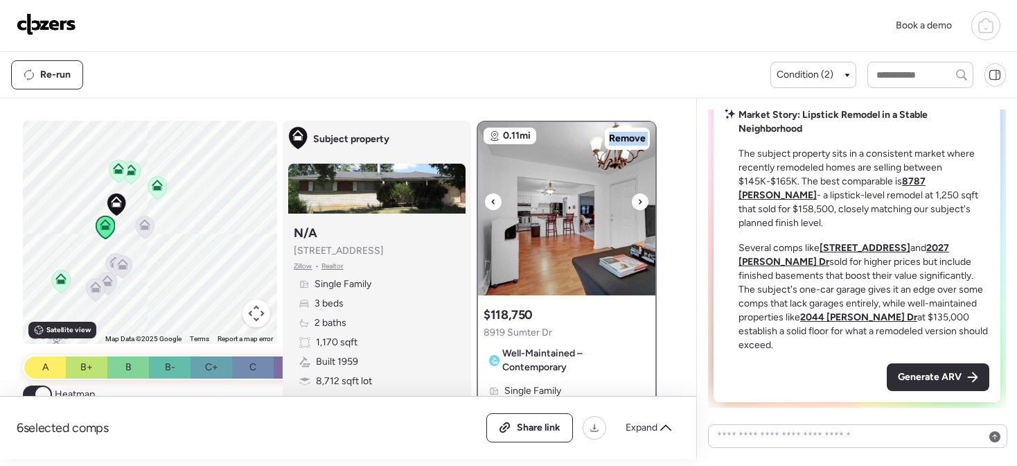
click at [636, 200] on div at bounding box center [640, 201] width 17 height 17
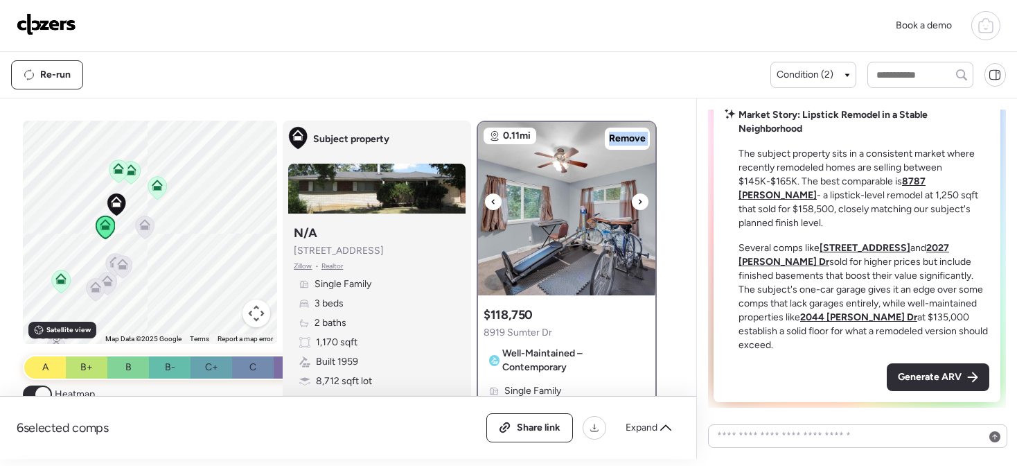
click at [636, 200] on div at bounding box center [640, 201] width 17 height 17
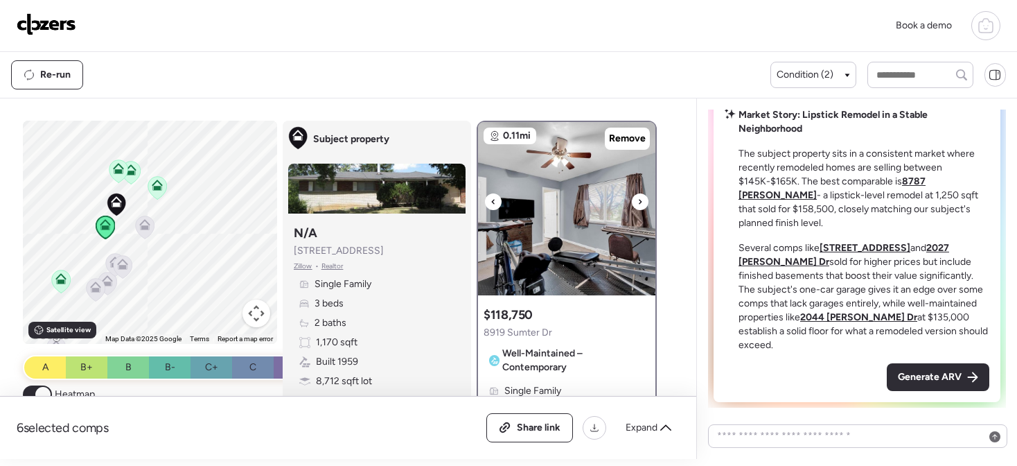
click at [635, 200] on div at bounding box center [640, 201] width 17 height 17
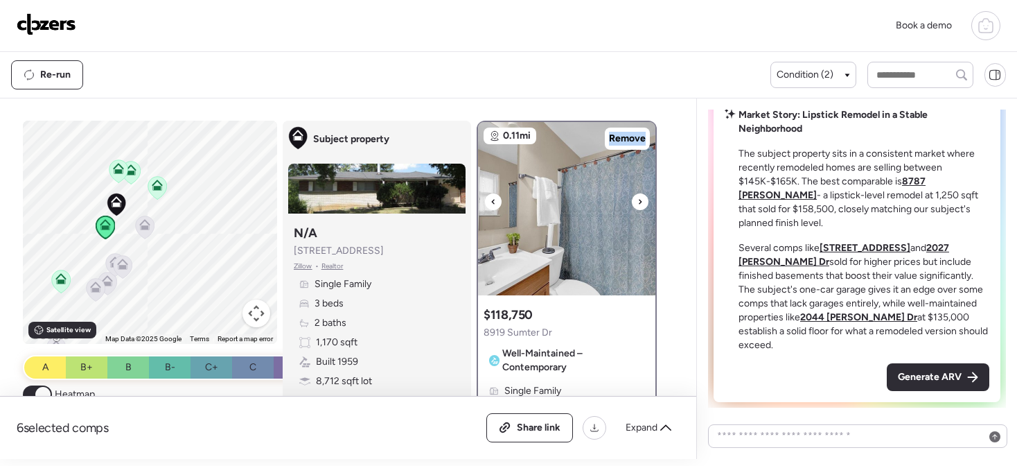
click at [635, 200] on div at bounding box center [640, 201] width 17 height 17
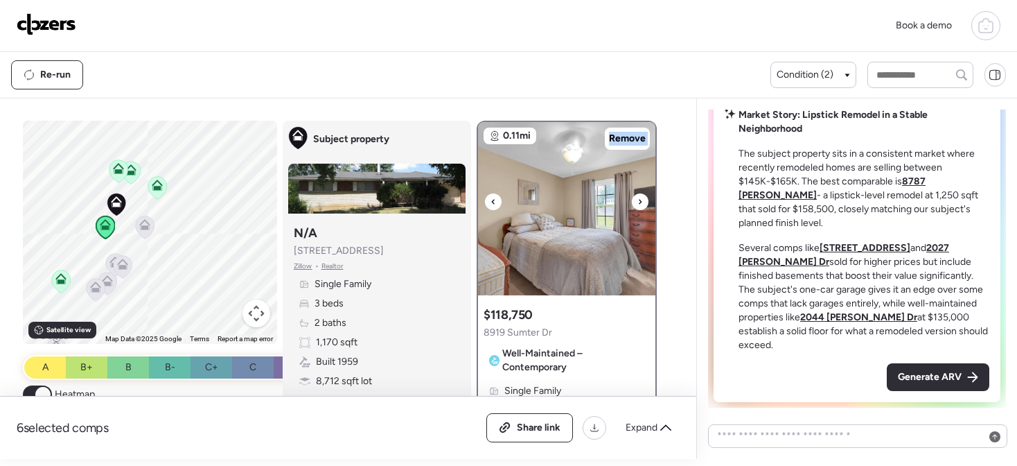
click at [635, 200] on div at bounding box center [640, 201] width 17 height 17
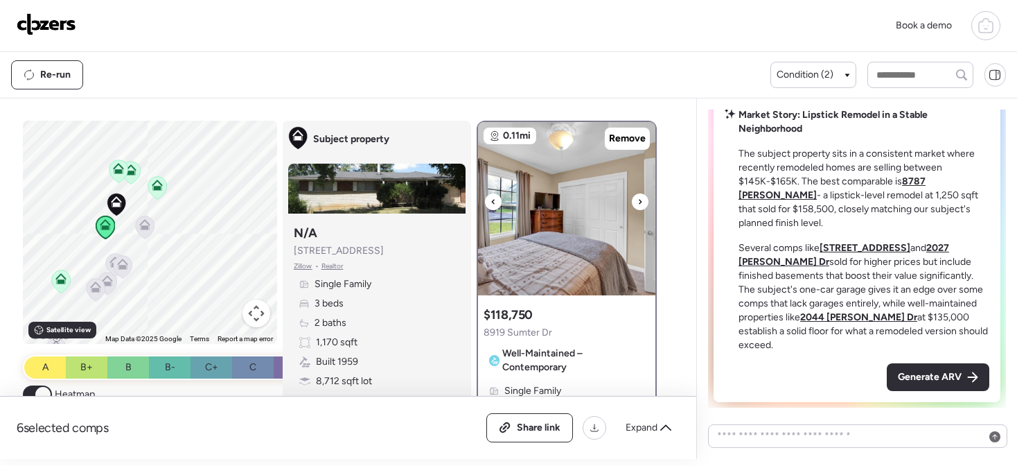
click at [635, 200] on div at bounding box center [640, 201] width 17 height 17
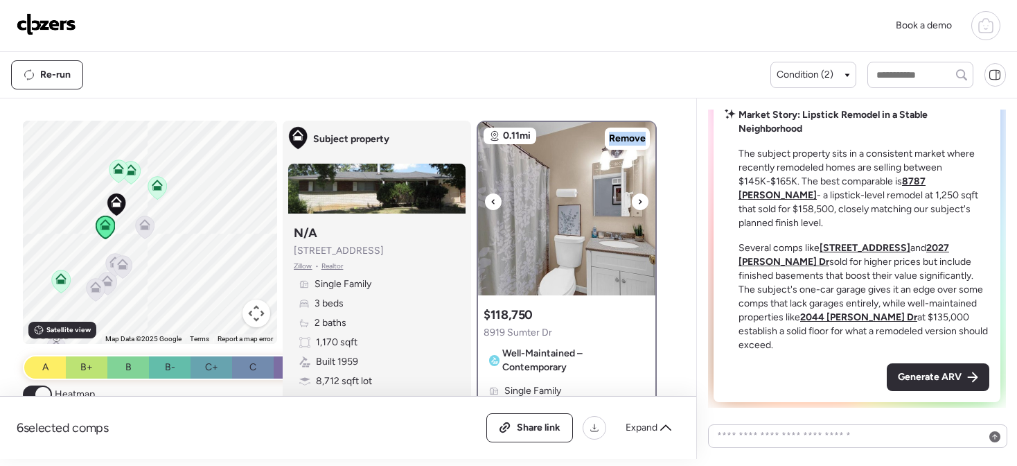
click at [635, 200] on div at bounding box center [640, 201] width 17 height 17
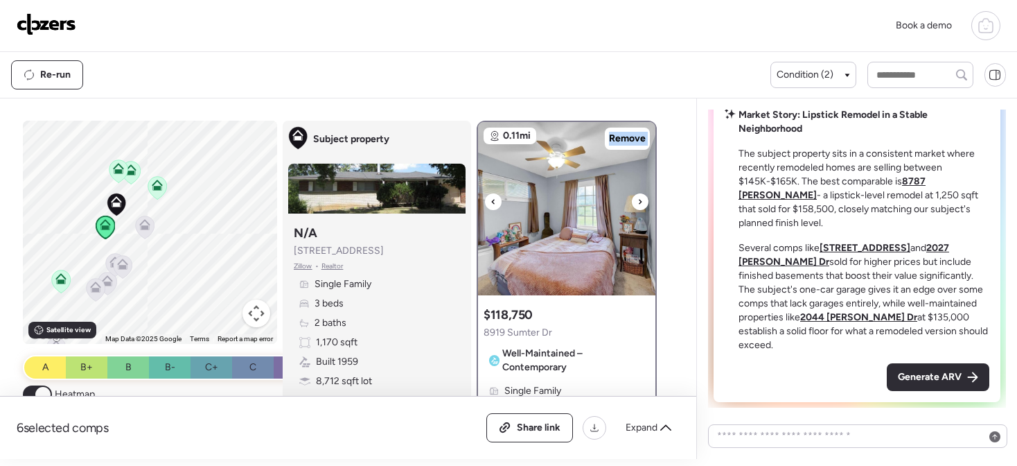
click at [635, 200] on div at bounding box center [640, 201] width 17 height 17
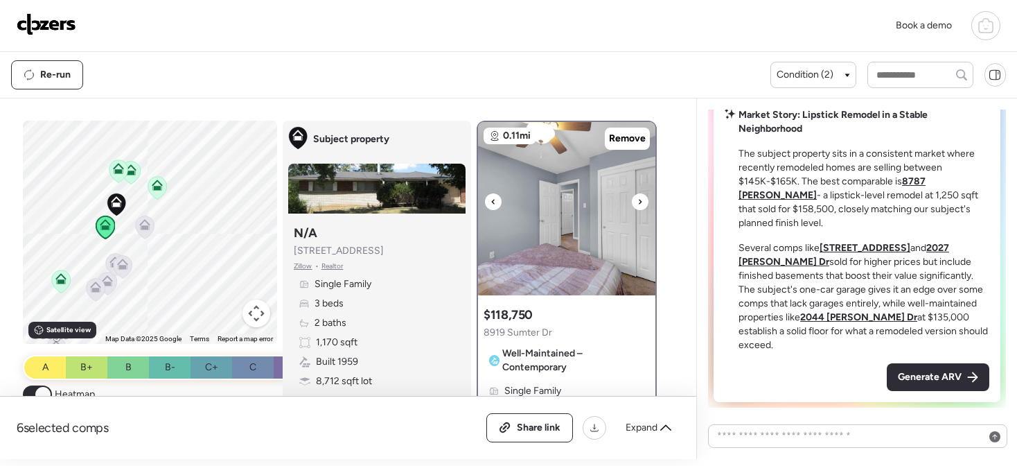
click at [635, 200] on div at bounding box center [640, 201] width 17 height 17
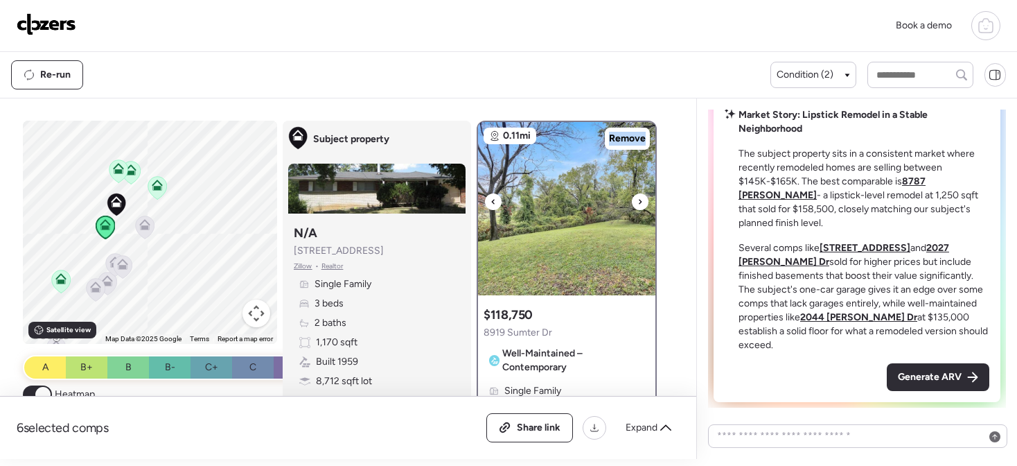
click at [635, 200] on div at bounding box center [640, 201] width 17 height 17
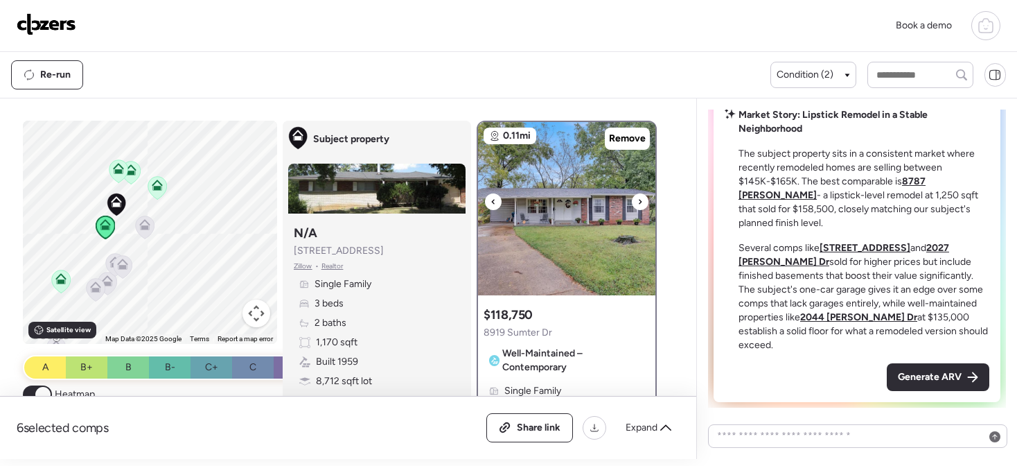
click at [635, 200] on div at bounding box center [640, 201] width 17 height 17
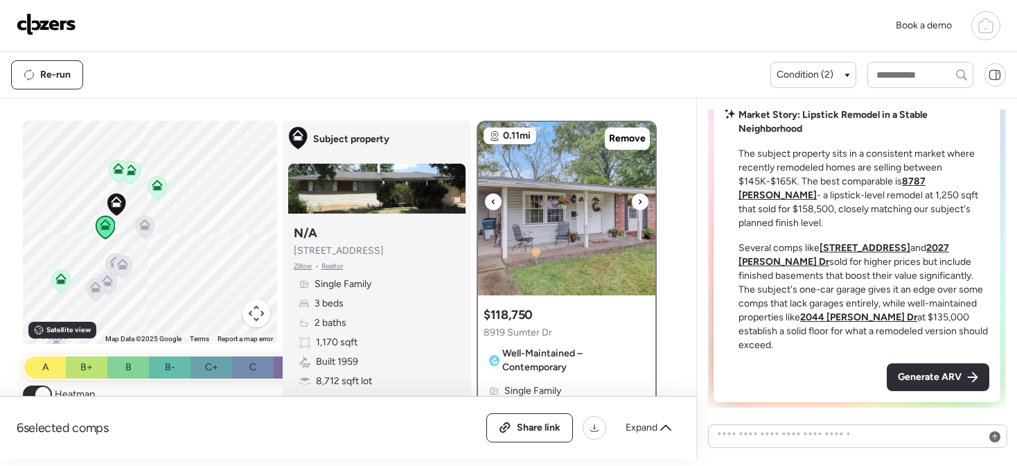
click at [485, 197] on div at bounding box center [493, 201] width 17 height 17
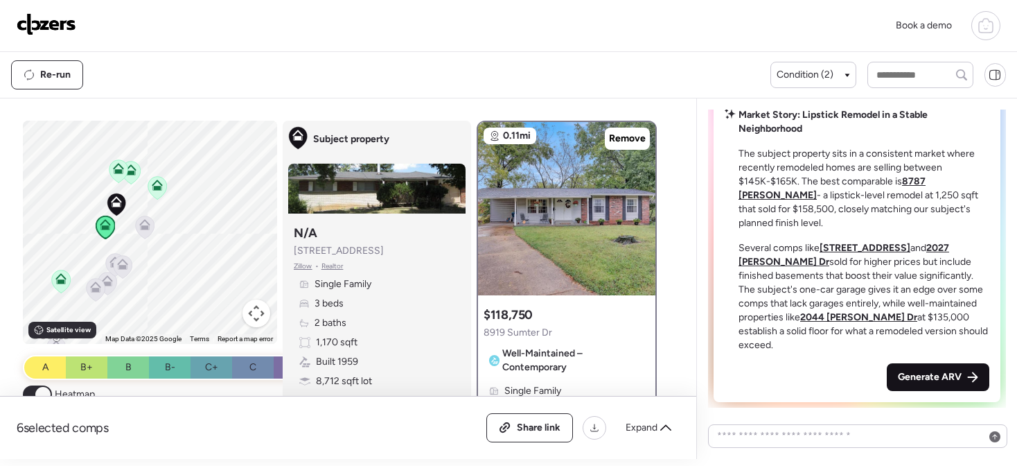
click at [904, 370] on span "Generate ARV" at bounding box center [930, 377] width 64 height 14
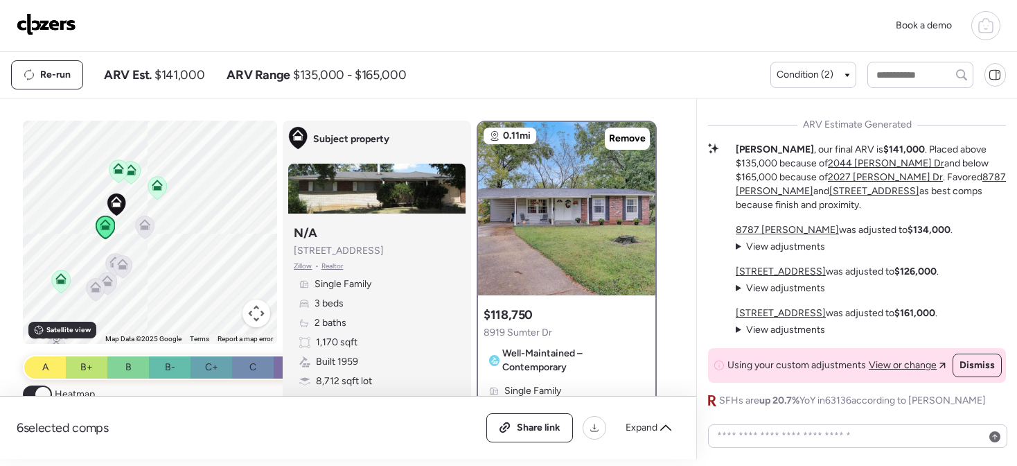
drag, startPoint x: 376, startPoint y: 250, endPoint x: 304, endPoint y: 248, distance: 72.1
click at [283, 249] on div "Subject property Subject property N/A [STREET_ADDRESS][PERSON_NAME] • Realtor S…" at bounding box center [377, 278] width 188 height 315
copy span "[STREET_ADDRESS]"
